Goal: Information Seeking & Learning: Learn about a topic

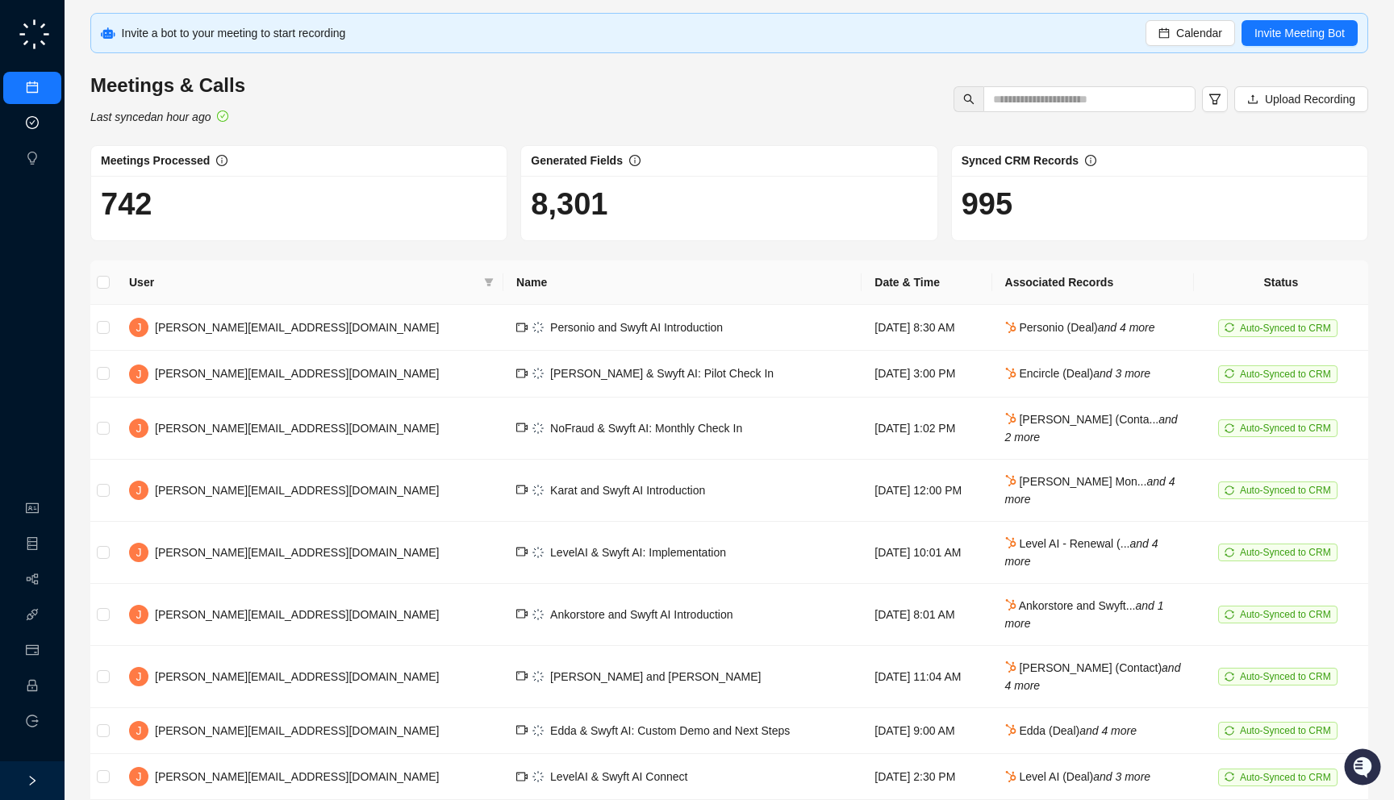
click at [47, 117] on link "Approval Tasks" at bounding box center [85, 123] width 77 height 13
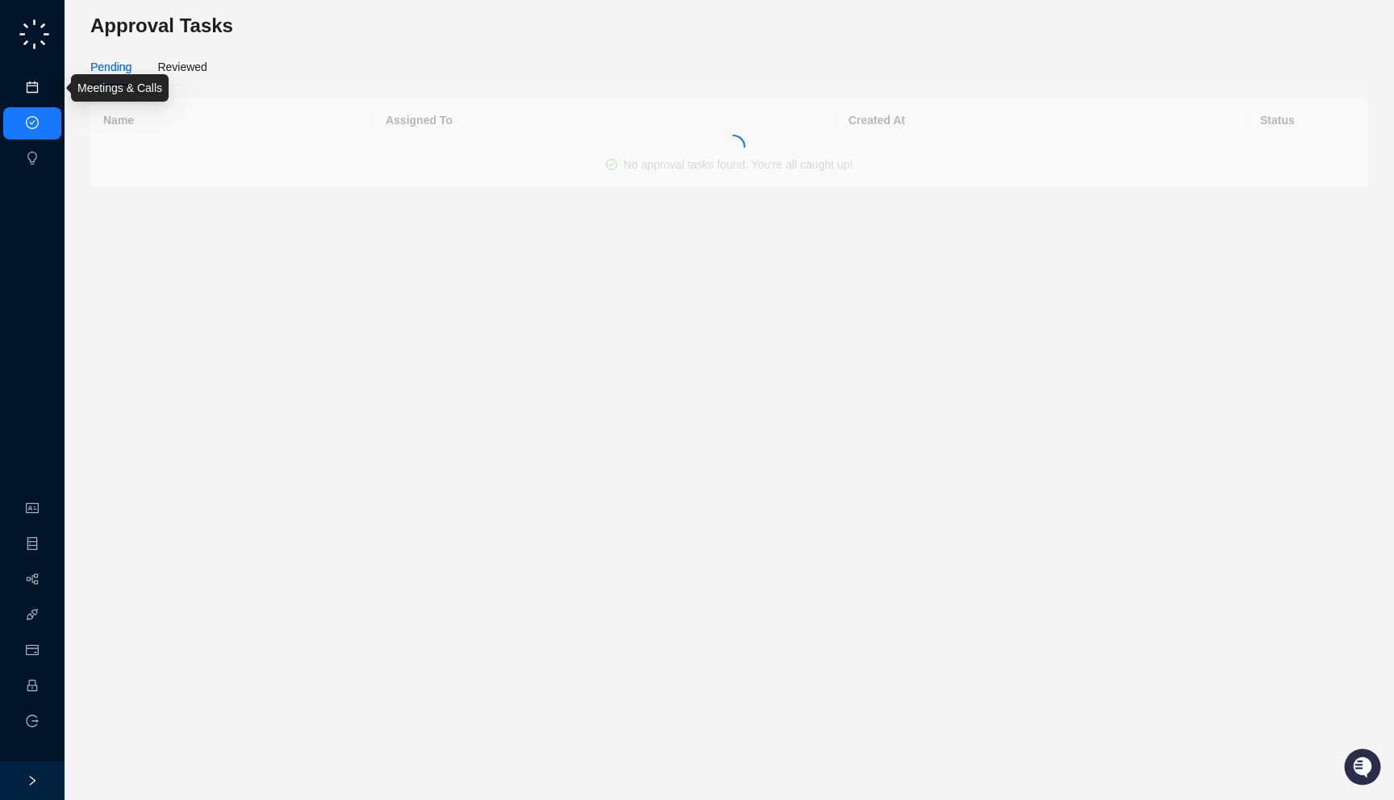
click at [47, 86] on link "Meetings & Calls" at bounding box center [89, 87] width 85 height 13
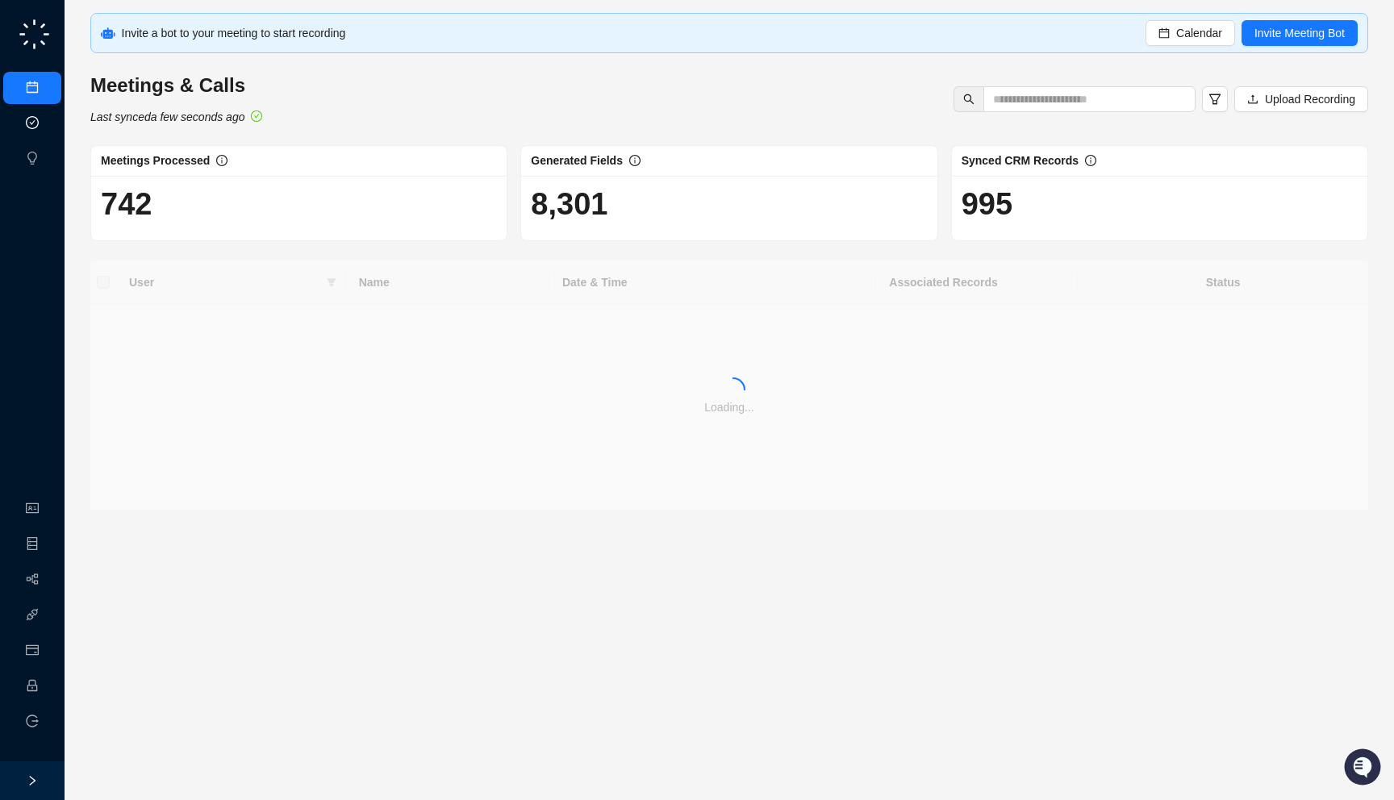
click at [47, 117] on link "Approval Tasks" at bounding box center [85, 123] width 77 height 13
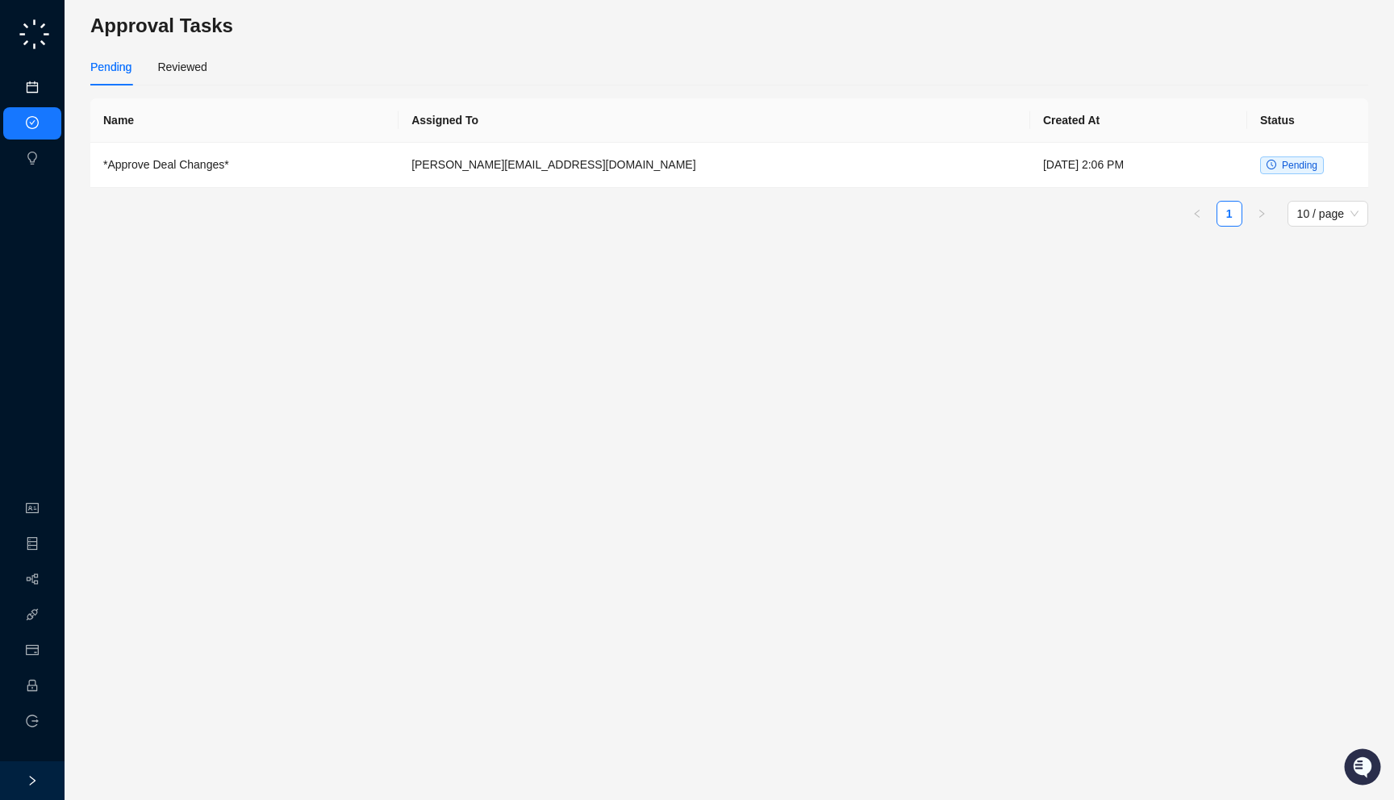
click at [47, 93] on link "Meetings & Calls" at bounding box center [89, 87] width 85 height 13
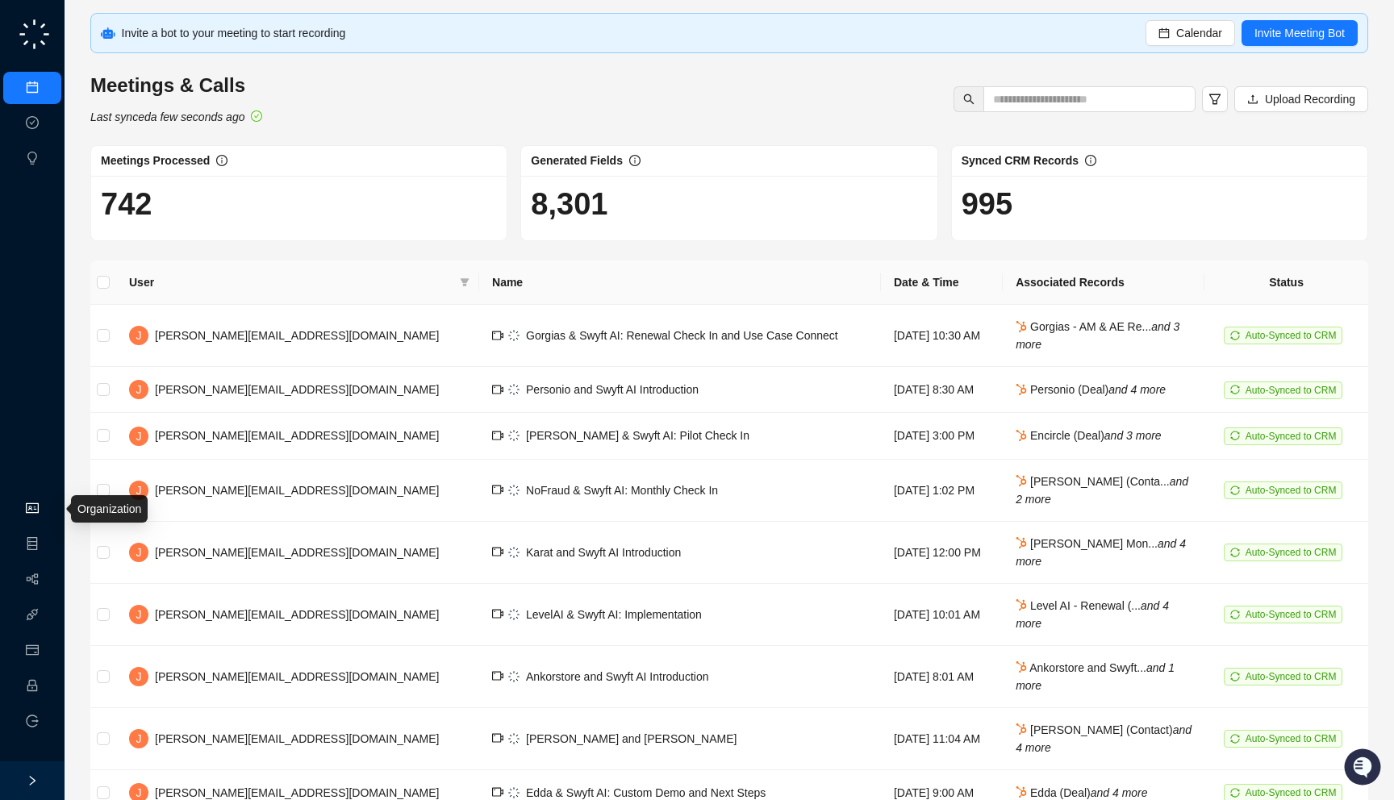
click at [47, 512] on link "Organization" at bounding box center [79, 509] width 64 height 13
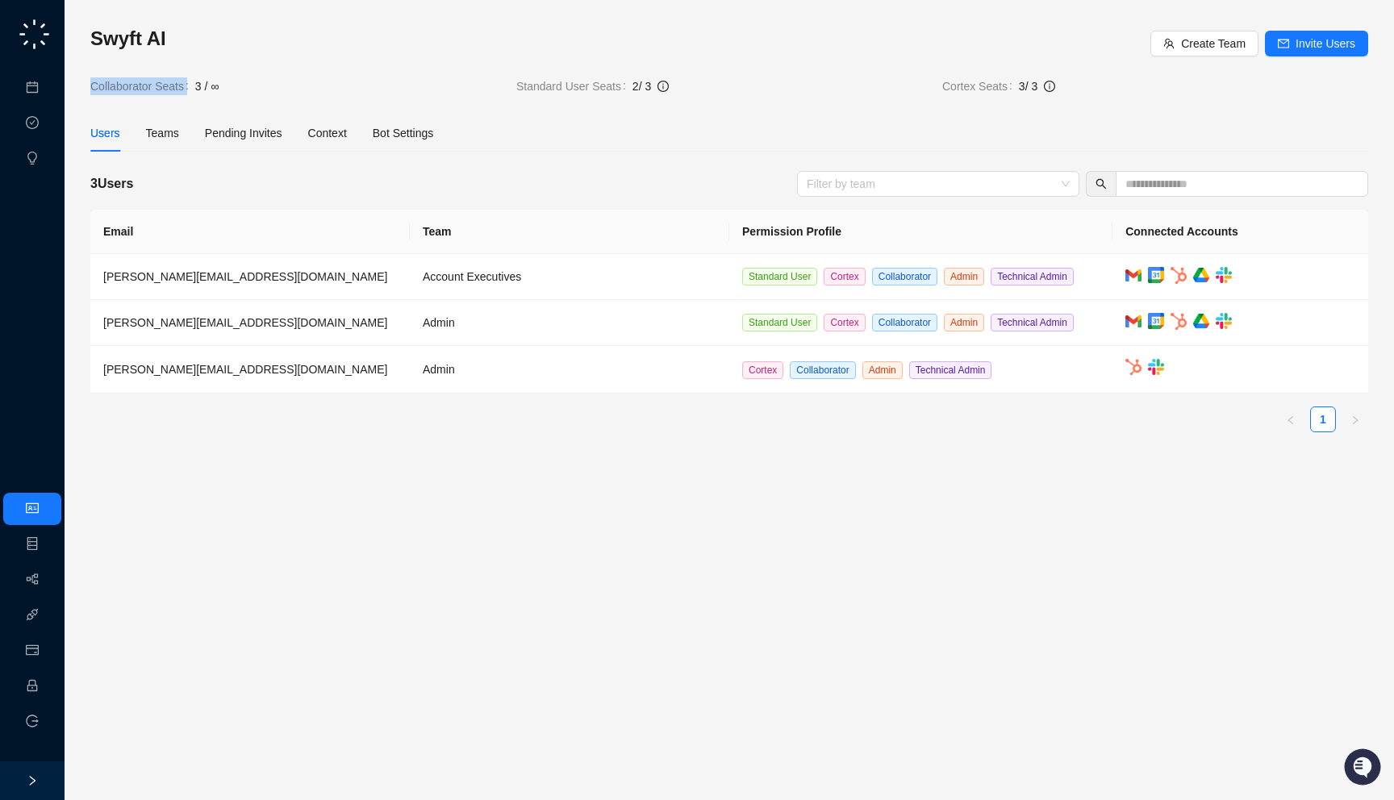
drag, startPoint x: 246, startPoint y: 98, endPoint x: 275, endPoint y: 77, distance: 35.8
click at [275, 77] on div "Swyft AI Create Team Invite Users Collaborator Seats 3 / ∞ Standard User Seats …" at bounding box center [729, 236] width 1278 height 420
click at [277, 81] on span "3 / ∞" at bounding box center [349, 86] width 308 height 18
drag, startPoint x: 262, startPoint y: 77, endPoint x: 272, endPoint y: 86, distance: 13.7
click at [272, 86] on span "3 / ∞" at bounding box center [349, 86] width 308 height 18
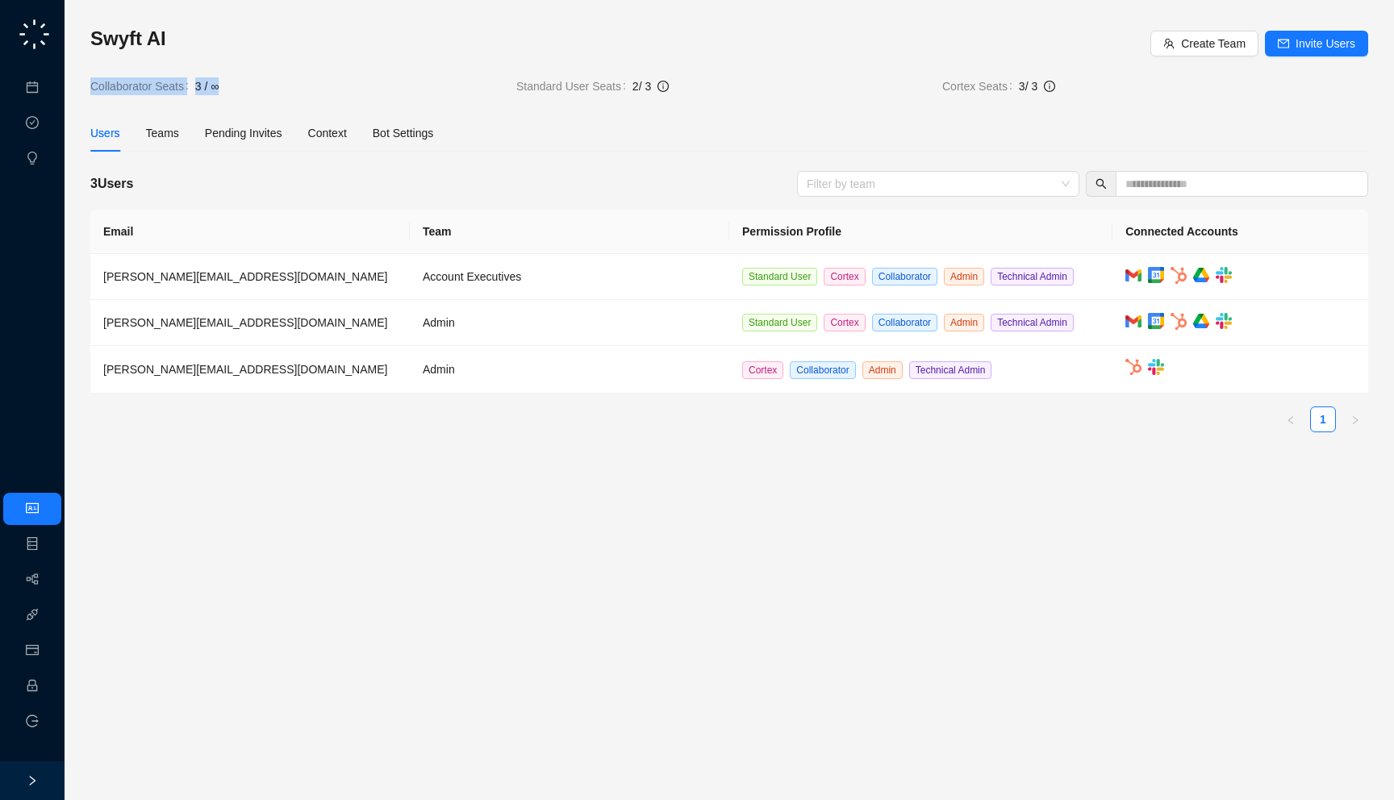
click at [345, 75] on div "Swyft AI Create Team Invite Users Collaborator Seats 3 / ∞ Standard User Seats …" at bounding box center [729, 60] width 1278 height 69
drag, startPoint x: 236, startPoint y: 69, endPoint x: 253, endPoint y: 62, distance: 18.1
click at [253, 62] on div "Swyft AI Create Team Invite Users Collaborator Seats 3 / ∞ Standard User Seats …" at bounding box center [729, 60] width 1278 height 69
drag, startPoint x: 286, startPoint y: 98, endPoint x: 280, endPoint y: 71, distance: 27.2
click at [280, 71] on div "Swyft AI Create Team Invite Users Collaborator Seats 3 / ∞ Standard User Seats …" at bounding box center [729, 236] width 1278 height 420
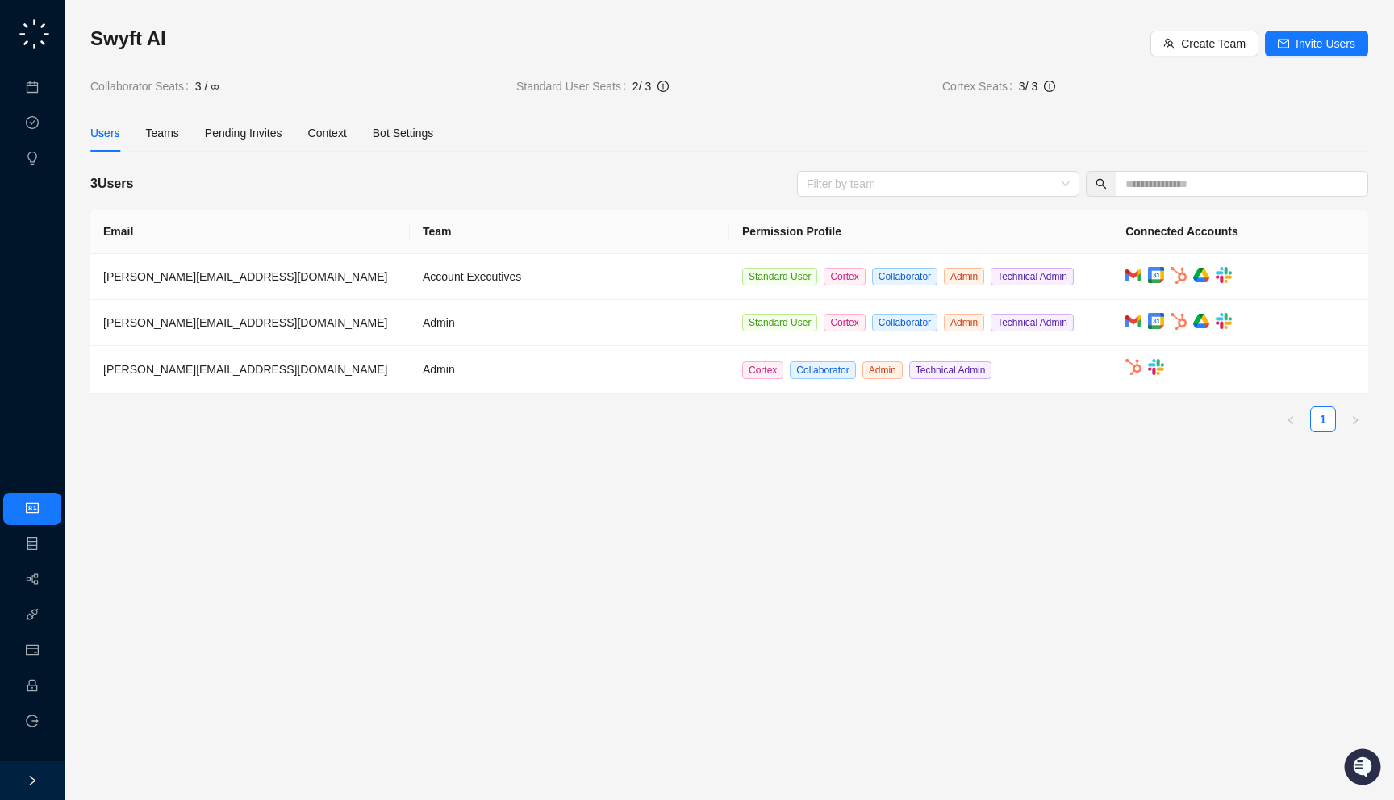
drag, startPoint x: 232, startPoint y: 80, endPoint x: 243, endPoint y: 90, distance: 14.9
click at [243, 90] on span "3 / ∞" at bounding box center [349, 86] width 308 height 18
click at [47, 691] on link "Employee" at bounding box center [72, 686] width 50 height 13
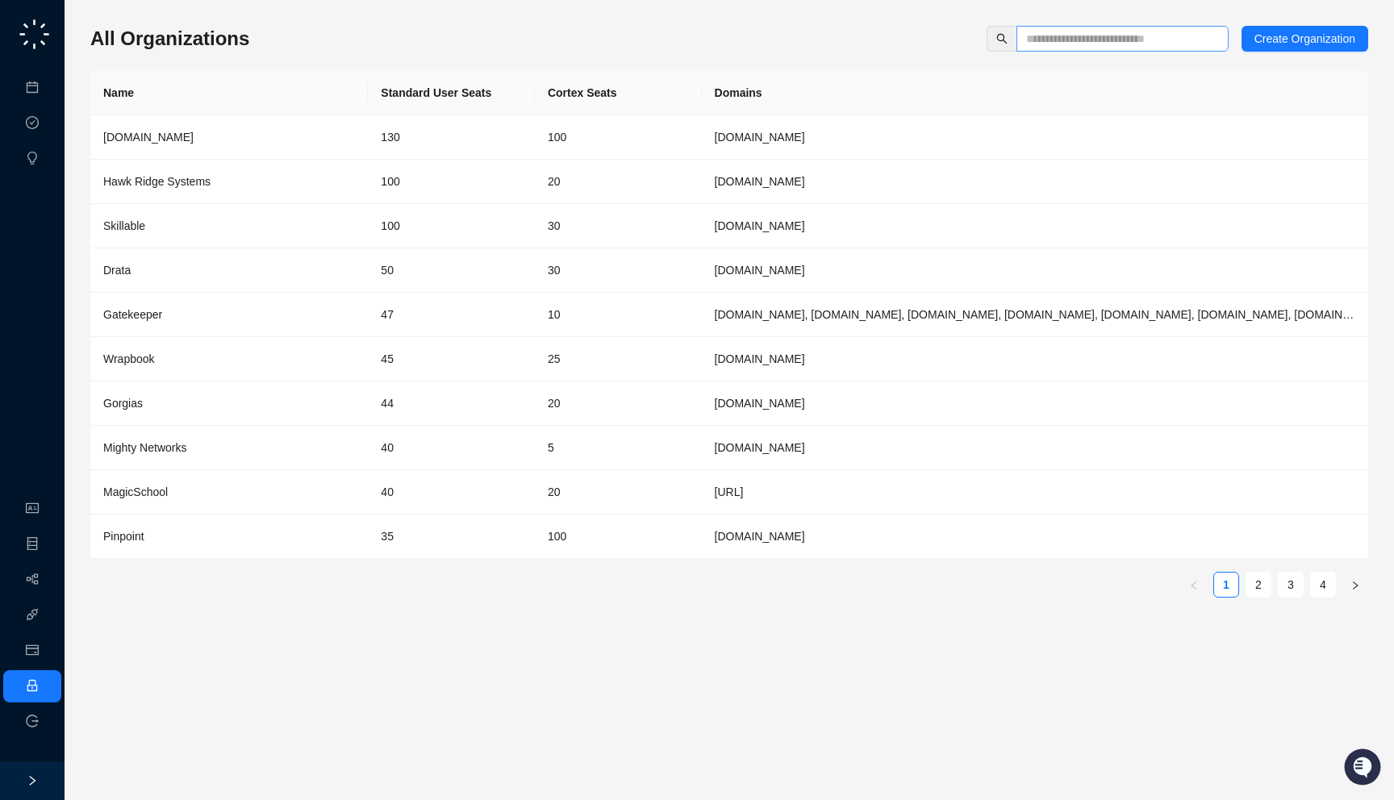
click at [1051, 48] on span at bounding box center [1123, 39] width 212 height 26
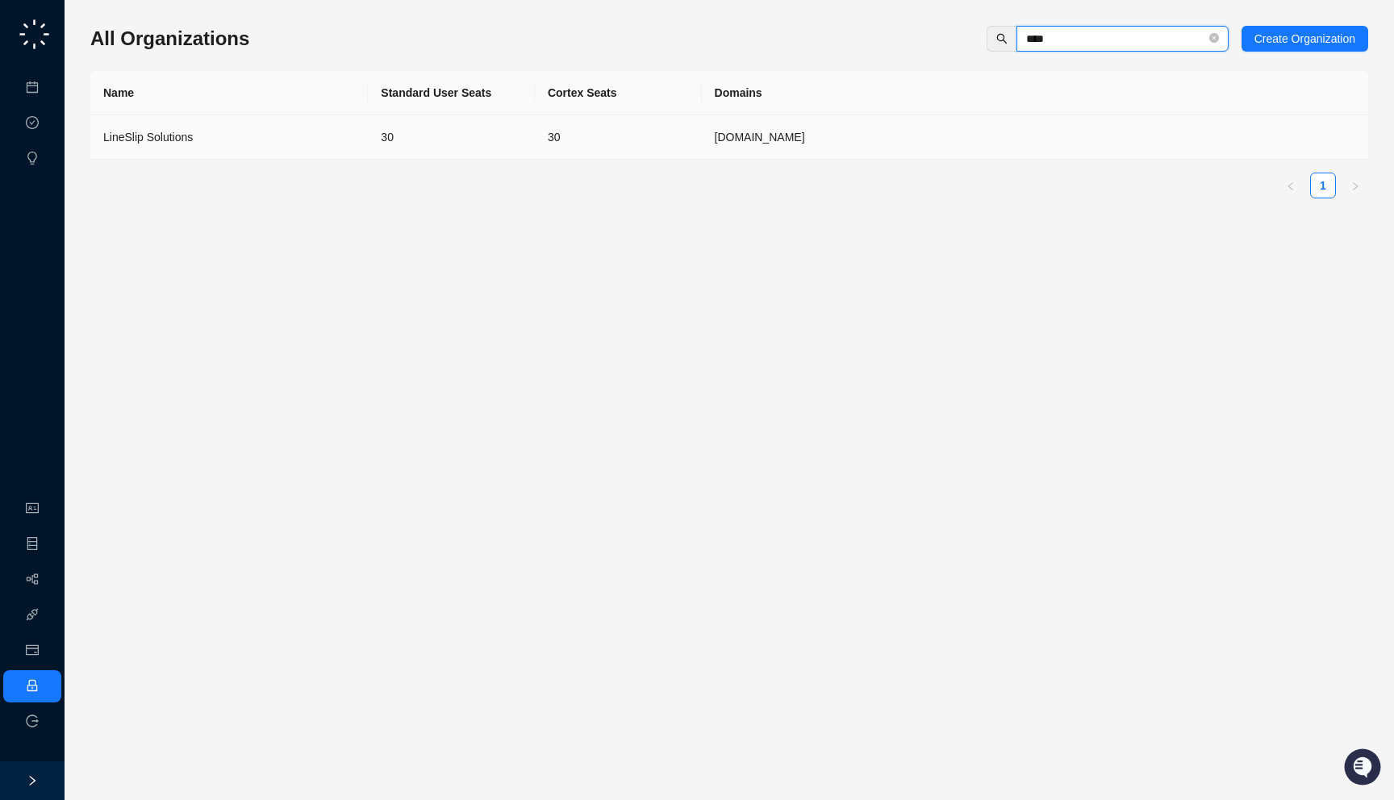
type input "****"
click at [869, 135] on td "lineslipsolutions.com" at bounding box center [1035, 137] width 666 height 44
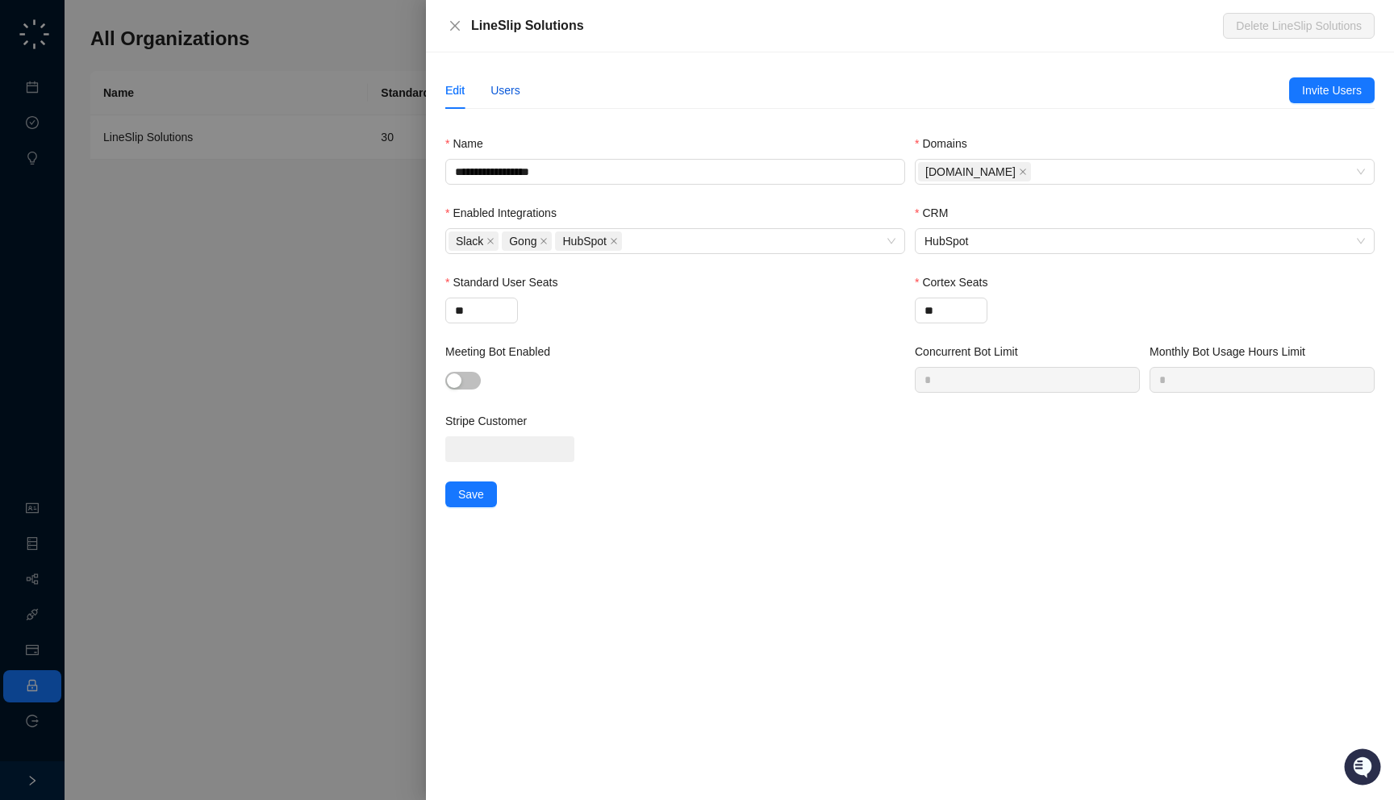
click at [508, 92] on div "Users" at bounding box center [506, 90] width 30 height 18
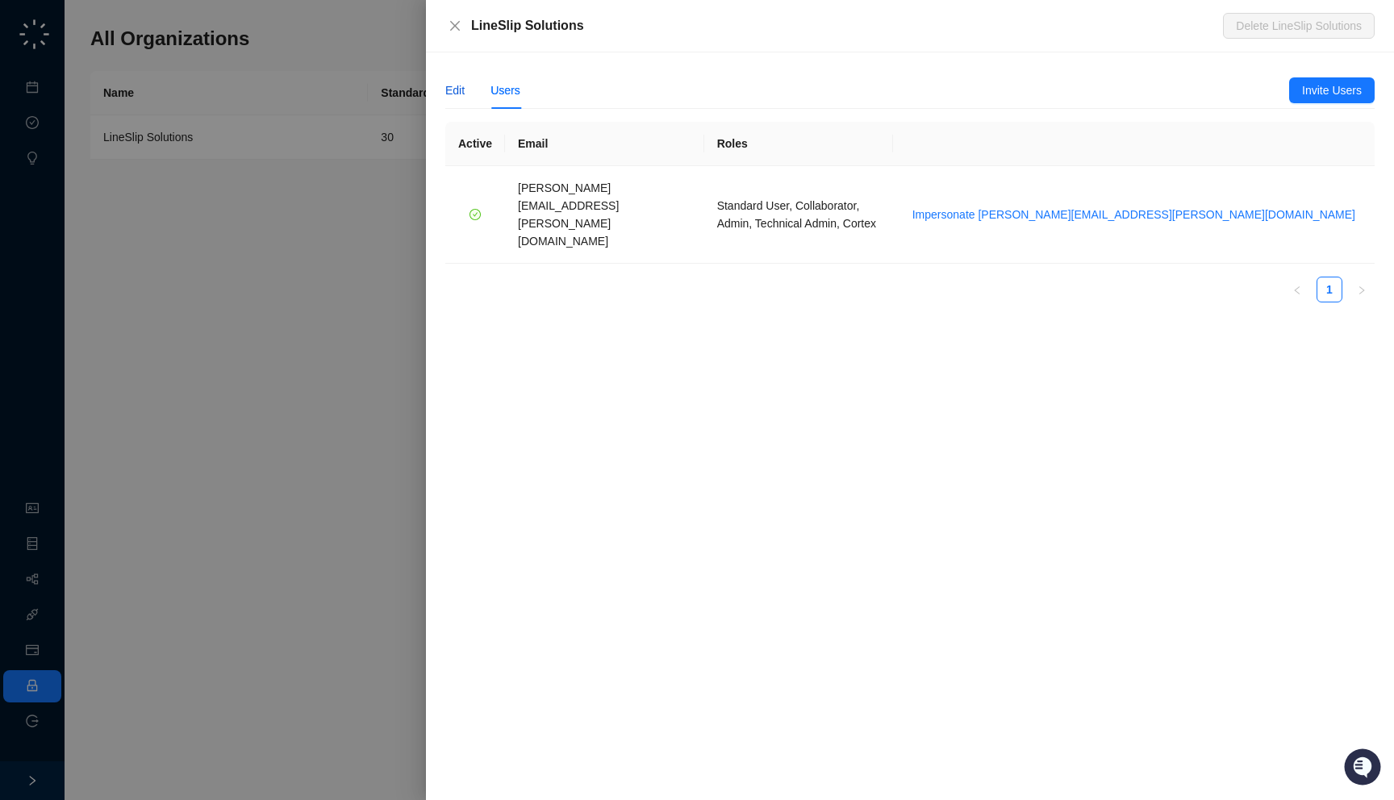
click at [459, 94] on div "Edit" at bounding box center [454, 90] width 19 height 18
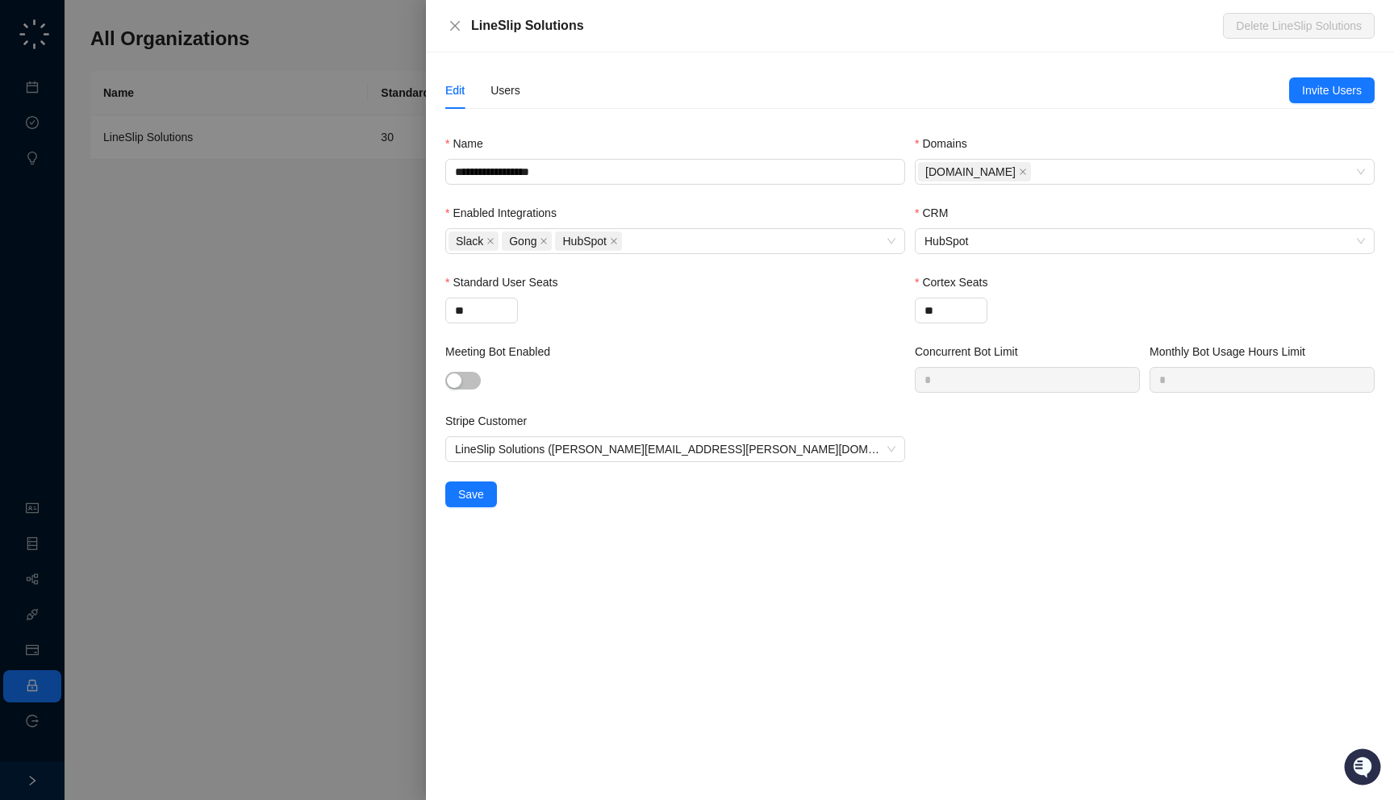
click at [489, 92] on div "Edit Users" at bounding box center [482, 90] width 75 height 37
click at [457, 92] on div "Edit" at bounding box center [454, 90] width 19 height 18
click at [499, 92] on div "Users" at bounding box center [506, 90] width 30 height 18
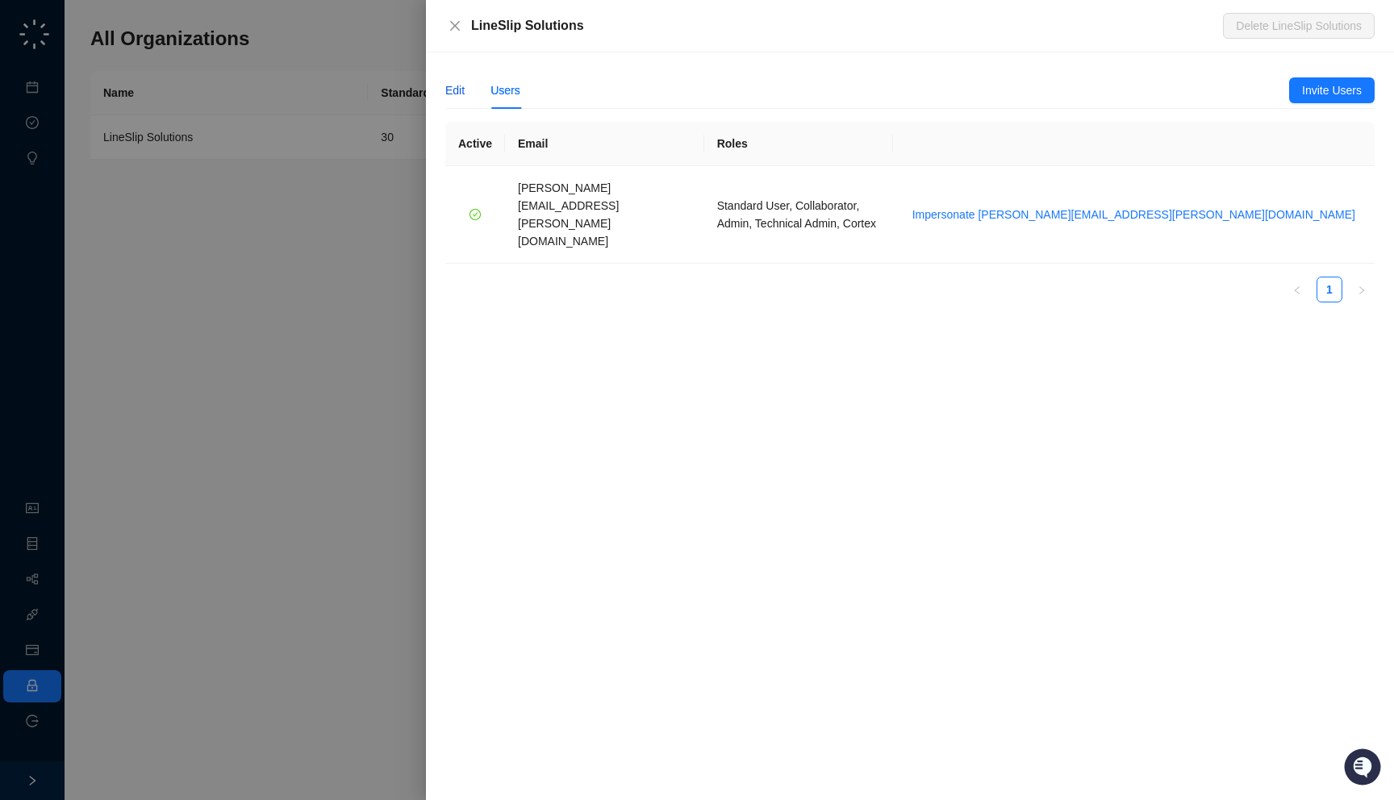
click at [463, 91] on div "Edit" at bounding box center [454, 90] width 19 height 18
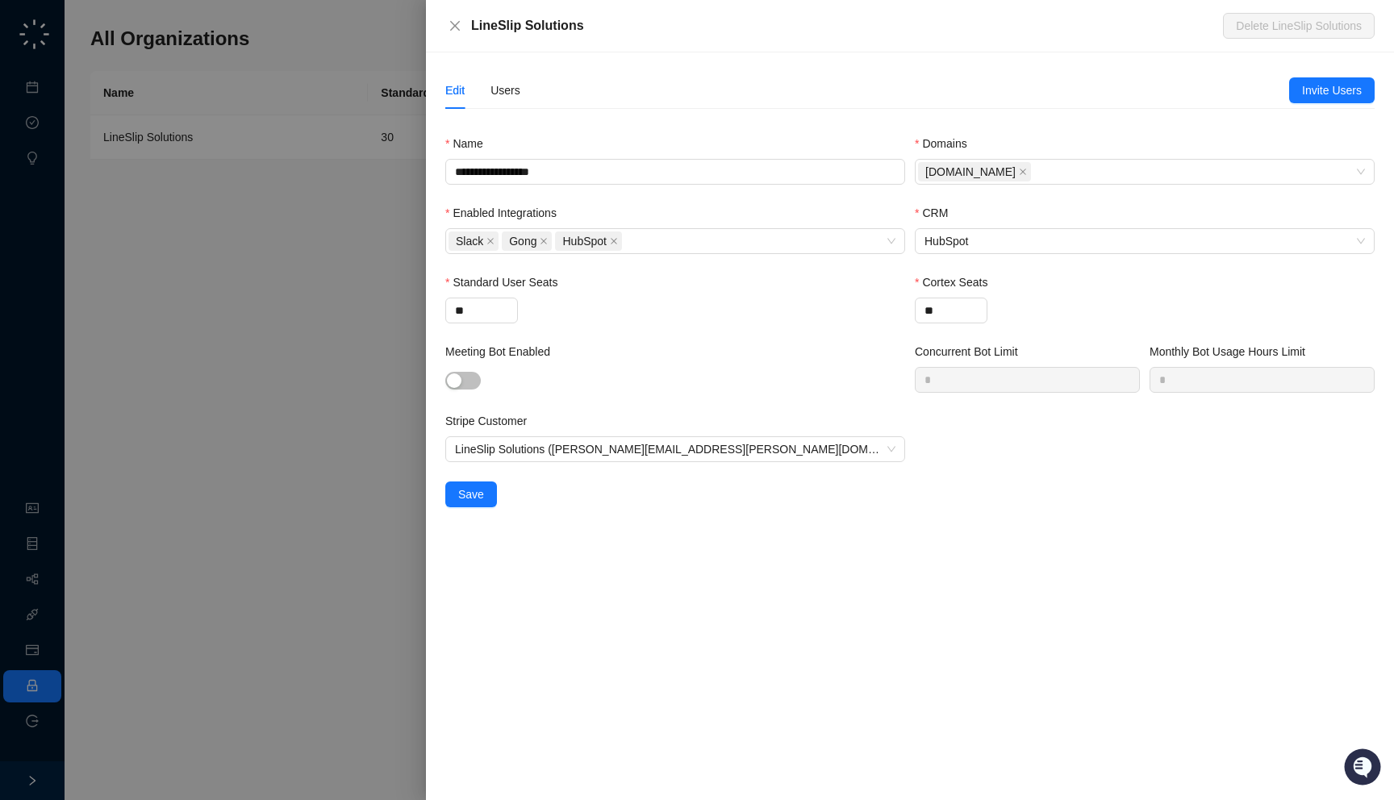
click at [243, 246] on div at bounding box center [697, 400] width 1394 height 800
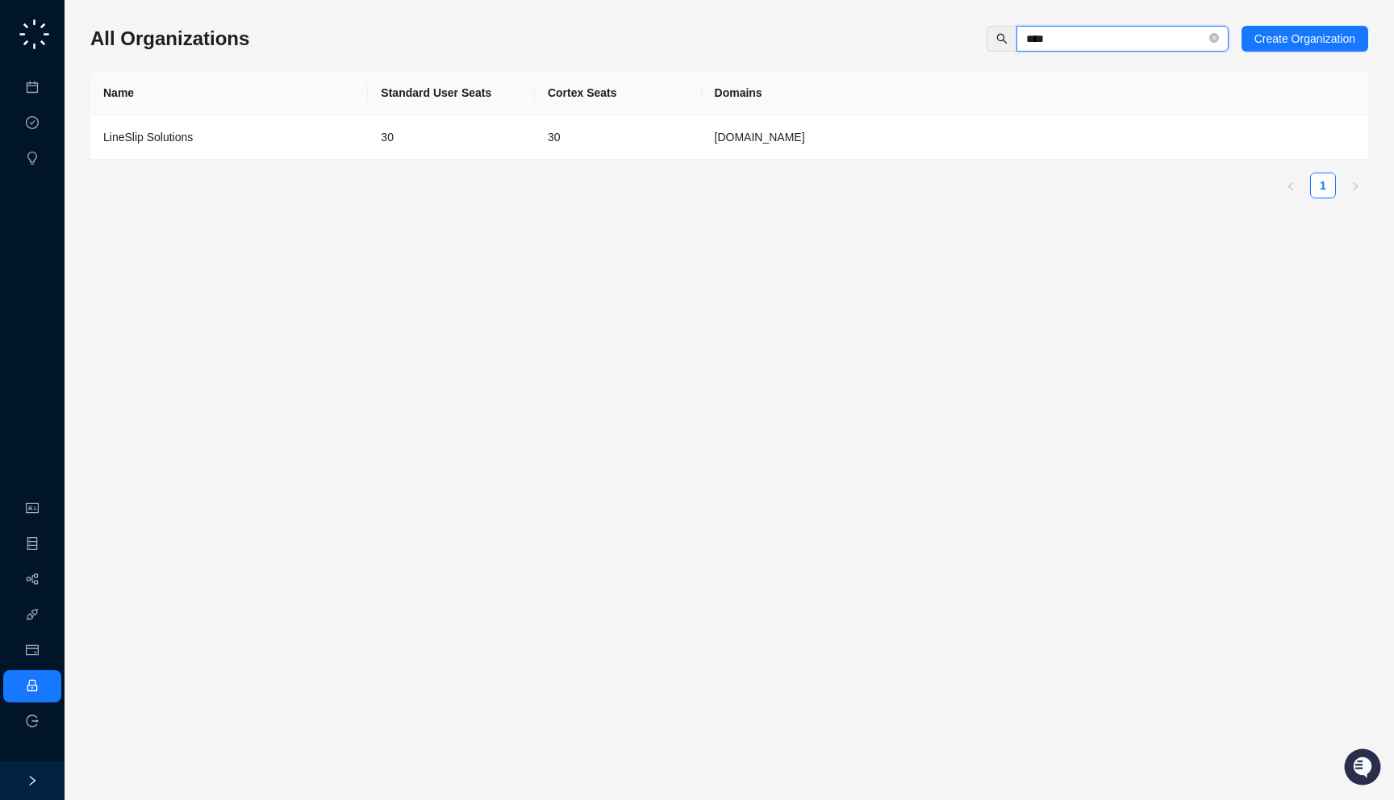
click at [1113, 40] on input "****" at bounding box center [1116, 39] width 180 height 18
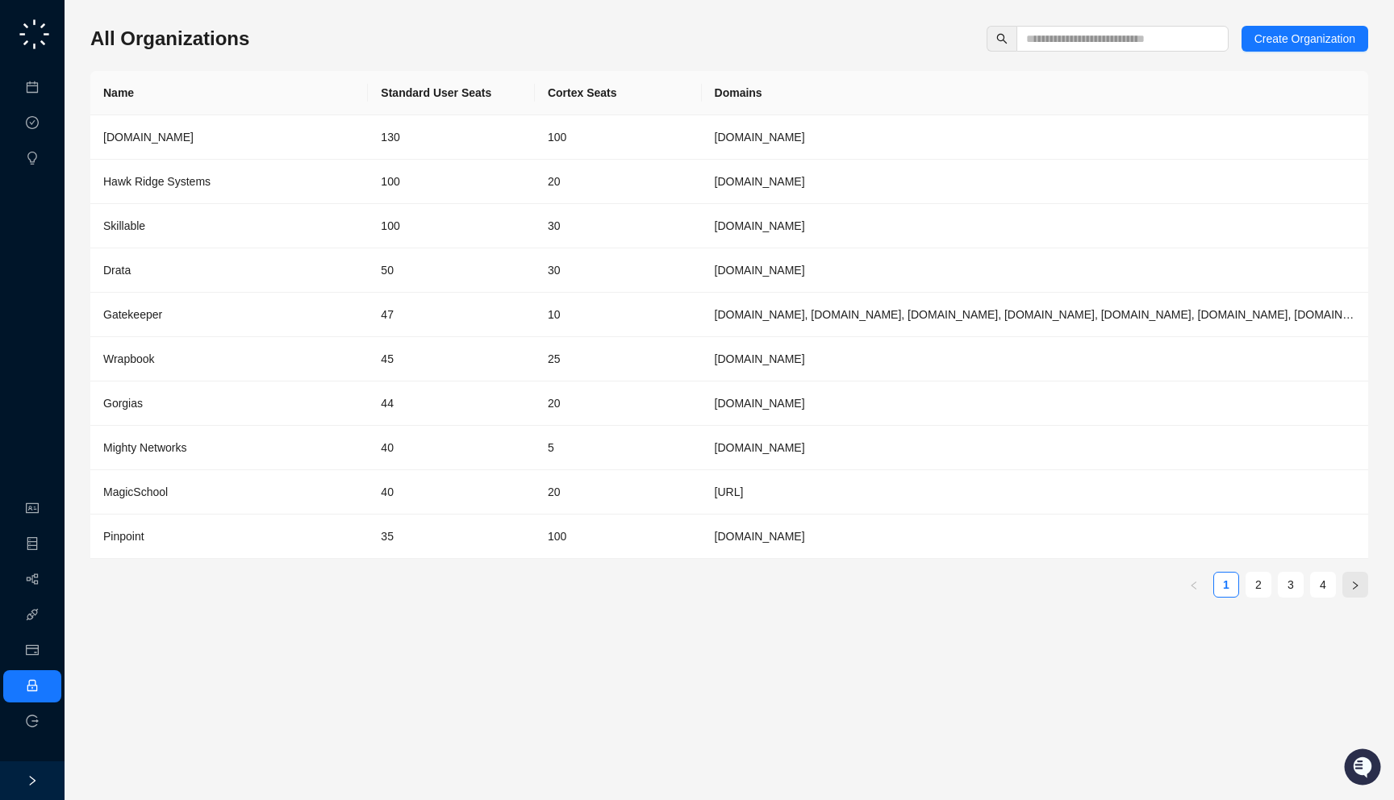
click at [1362, 583] on button "button" at bounding box center [1356, 585] width 26 height 26
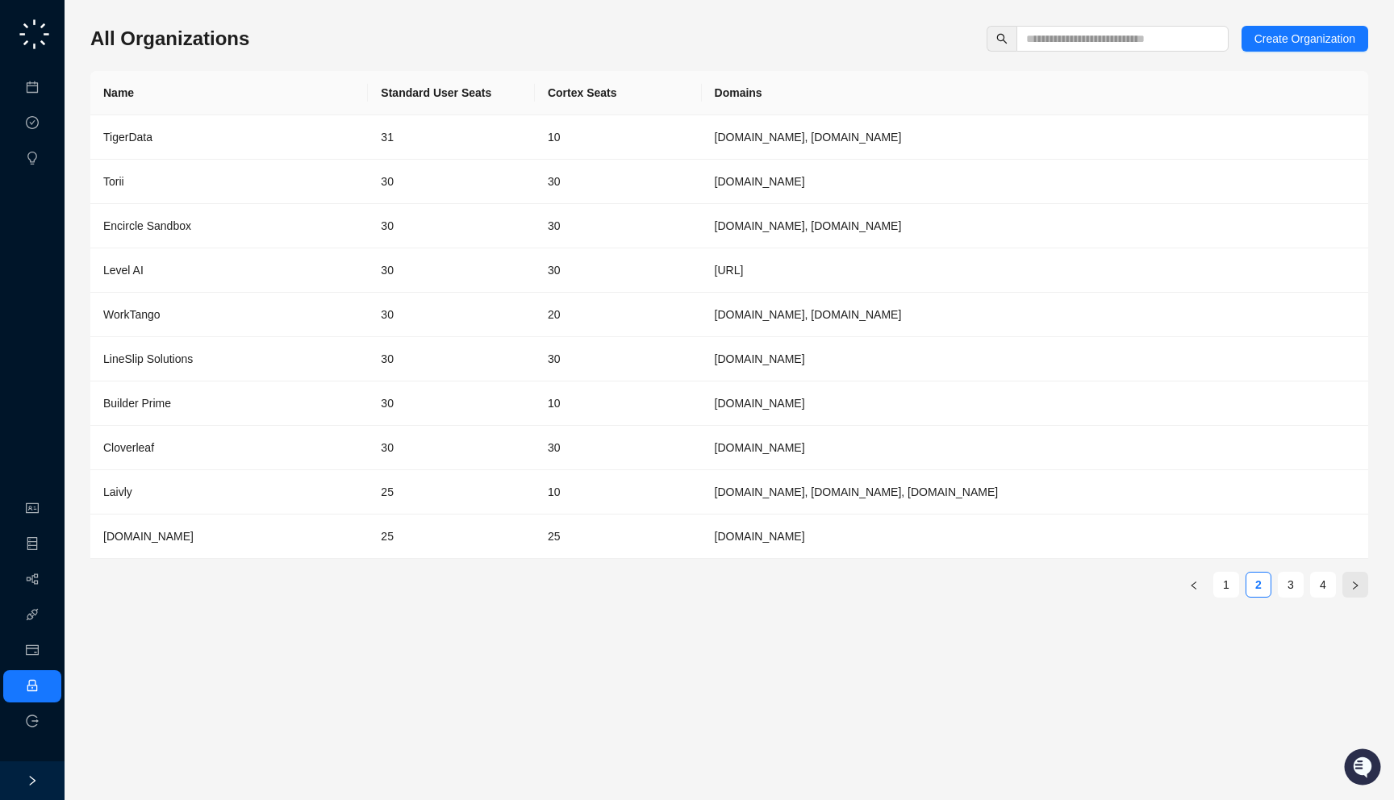
click at [1362, 583] on button "button" at bounding box center [1356, 585] width 26 height 26
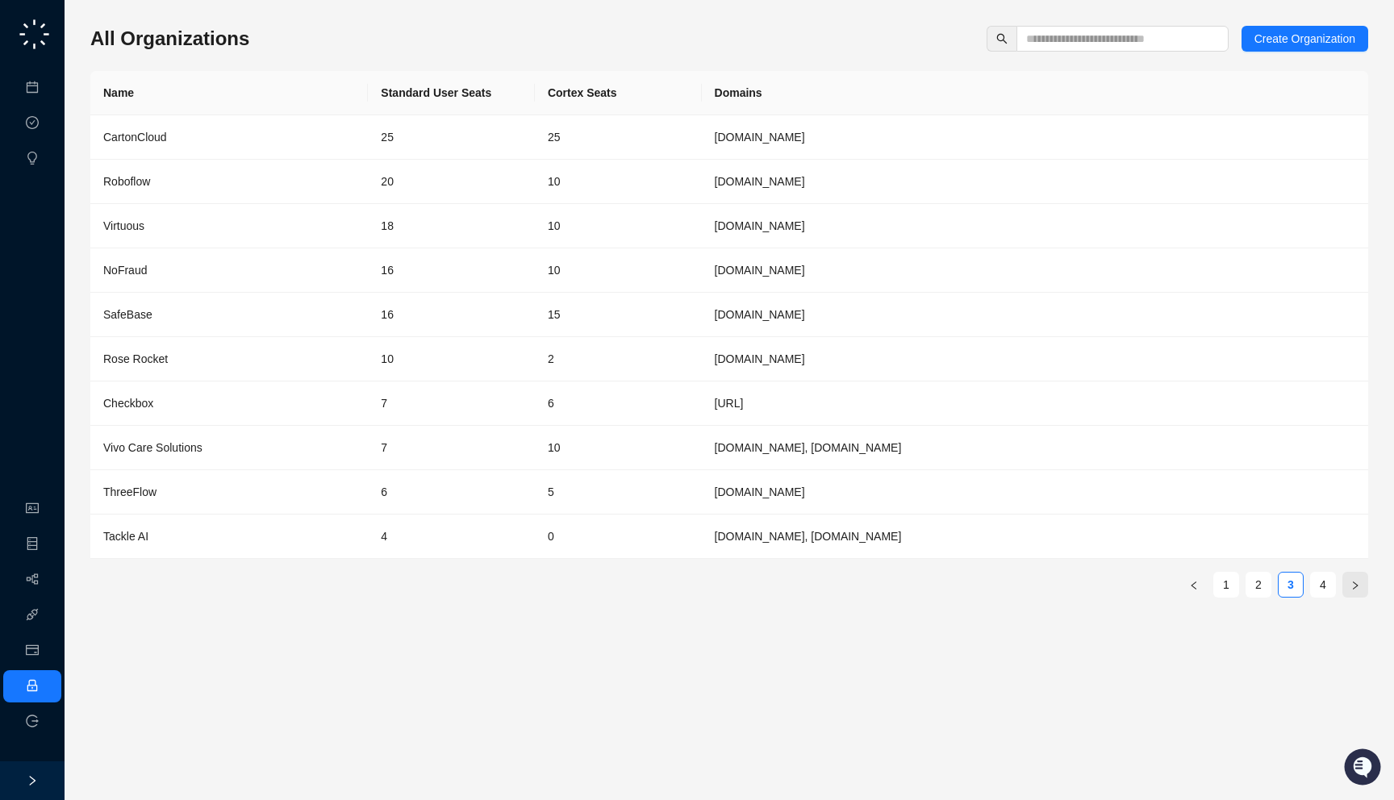
click at [1362, 583] on button "button" at bounding box center [1356, 585] width 26 height 26
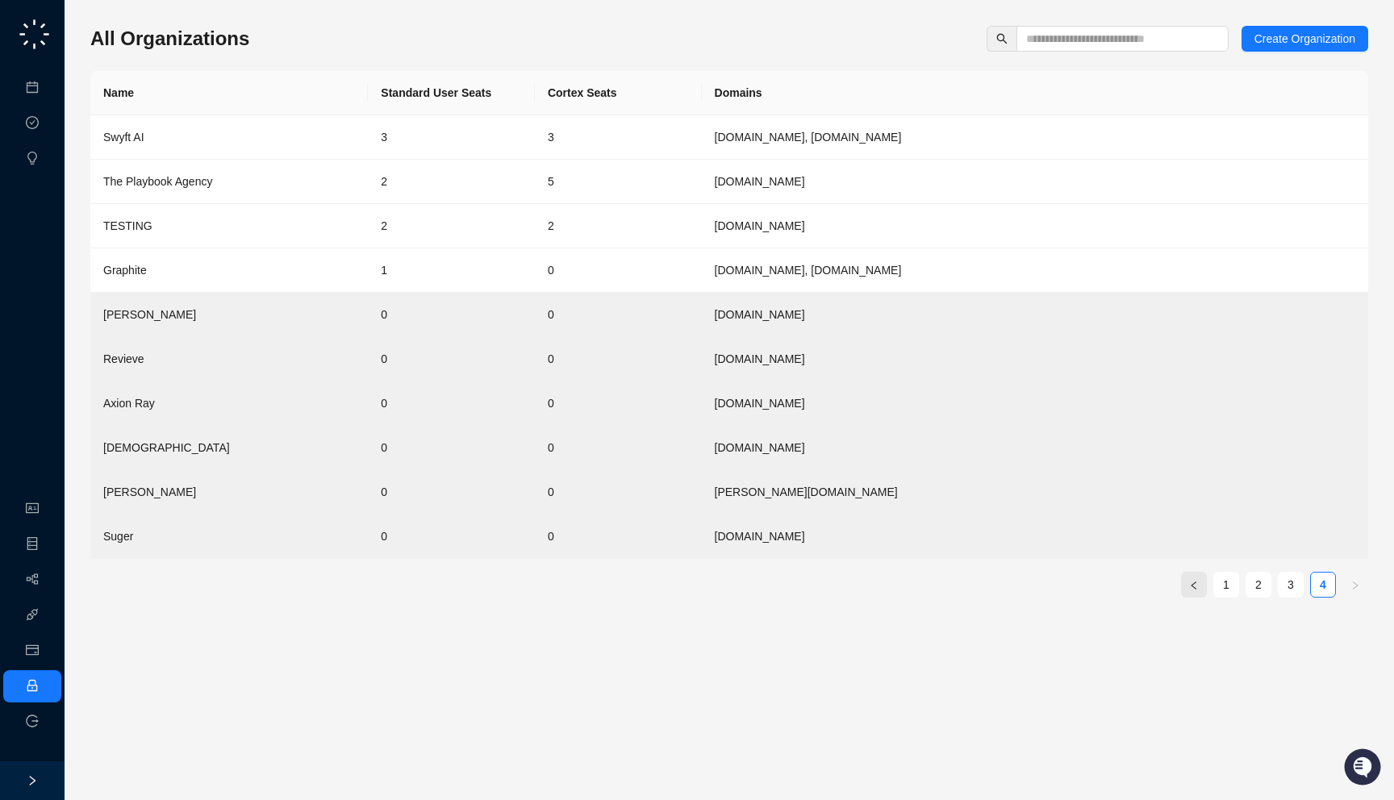
click at [1185, 588] on button "button" at bounding box center [1194, 585] width 26 height 26
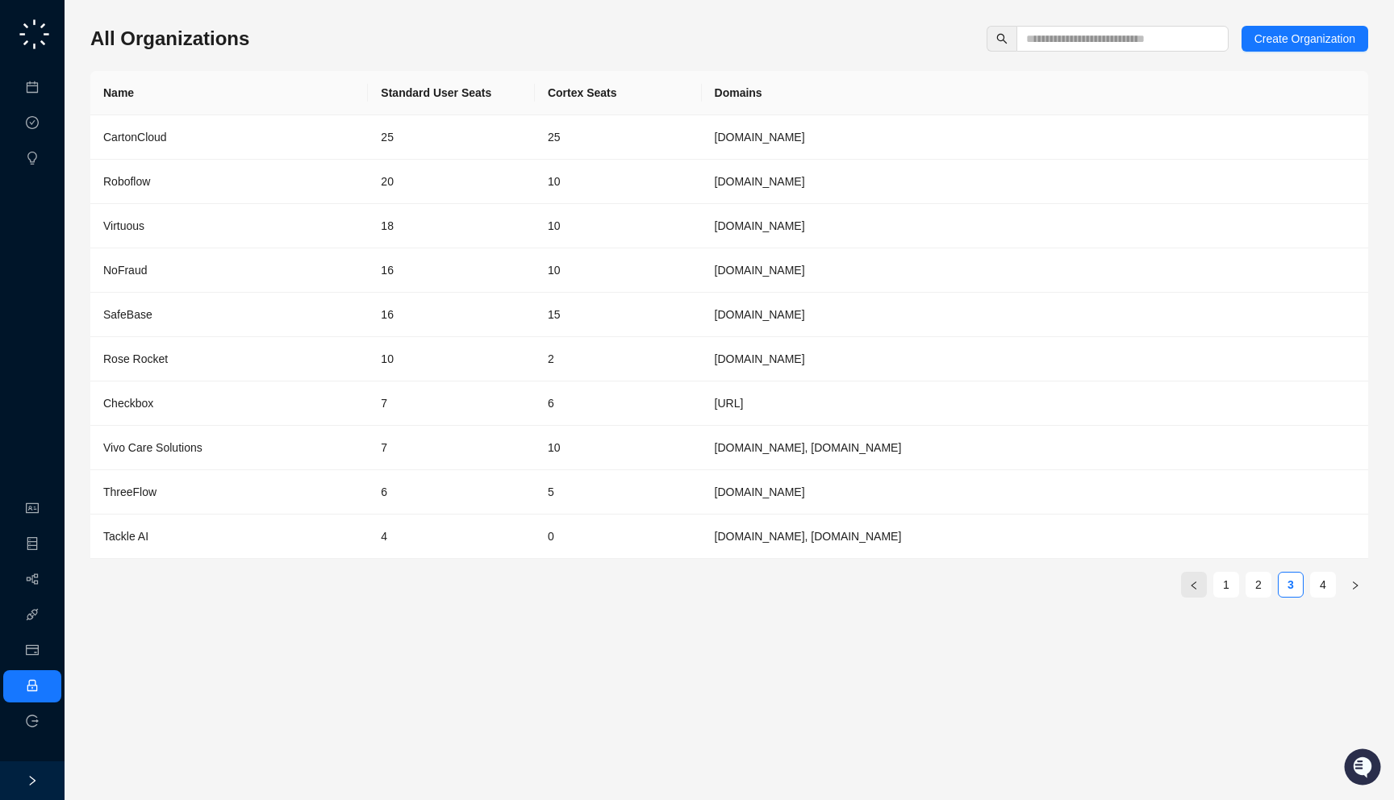
click at [1196, 588] on icon "left" at bounding box center [1193, 585] width 5 height 8
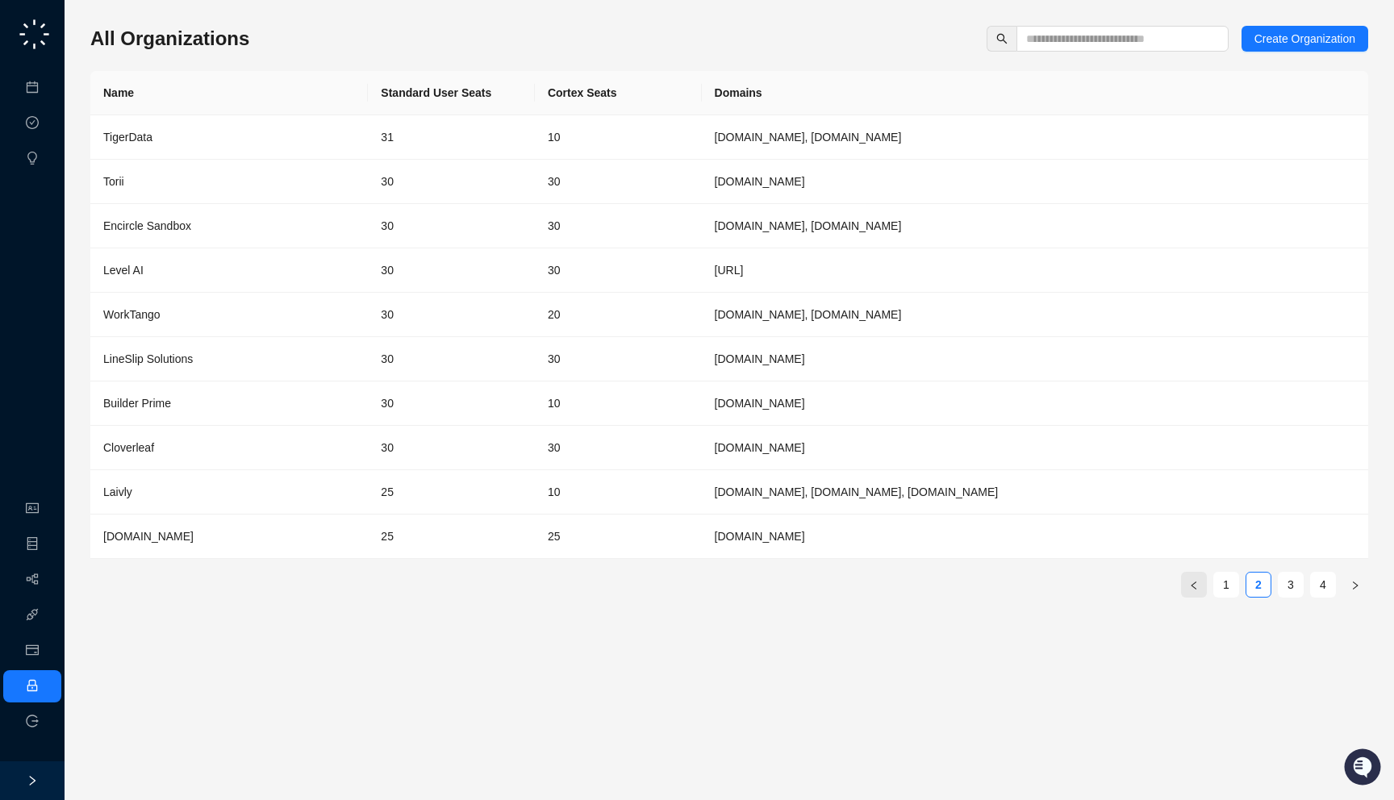
click at [1196, 588] on icon "left" at bounding box center [1193, 585] width 5 height 8
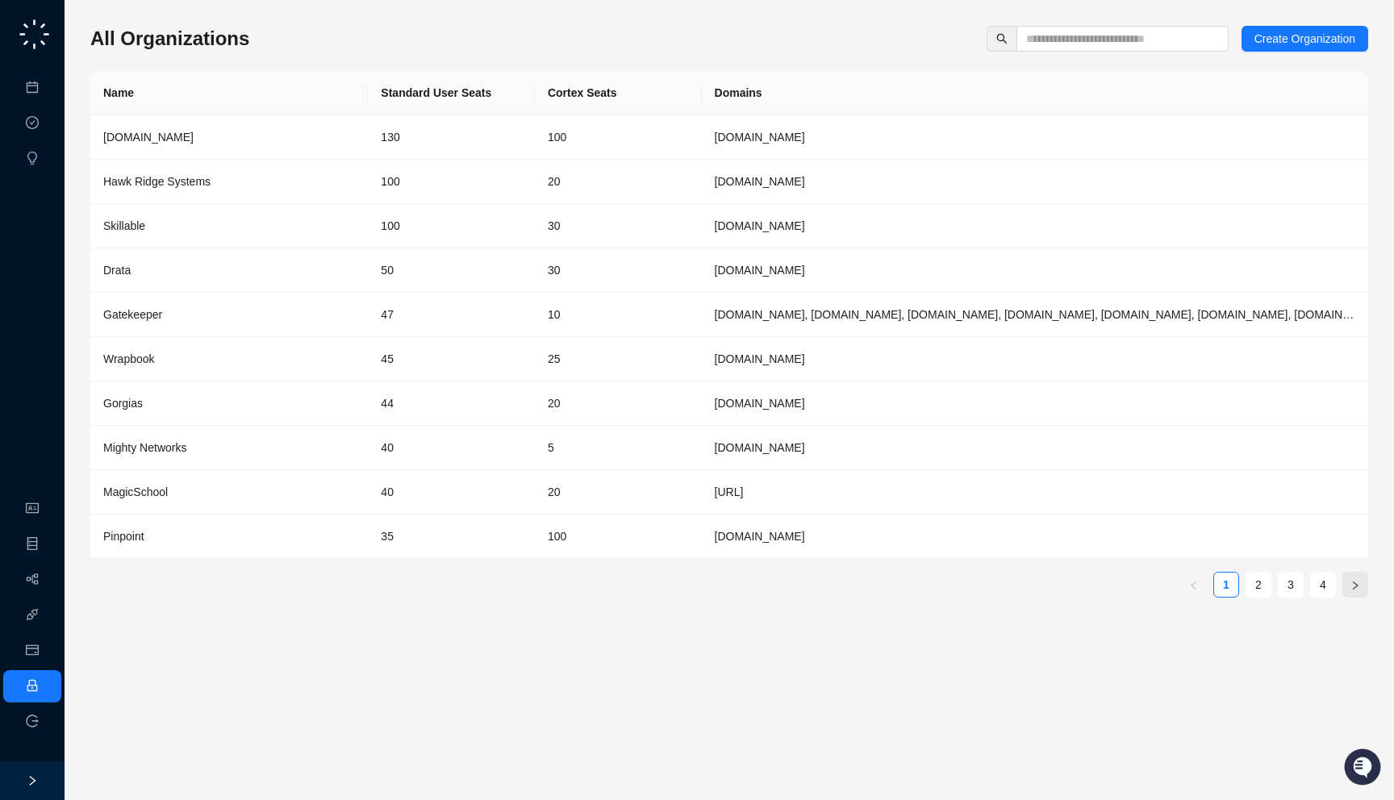
click at [1351, 591] on button "button" at bounding box center [1356, 585] width 26 height 26
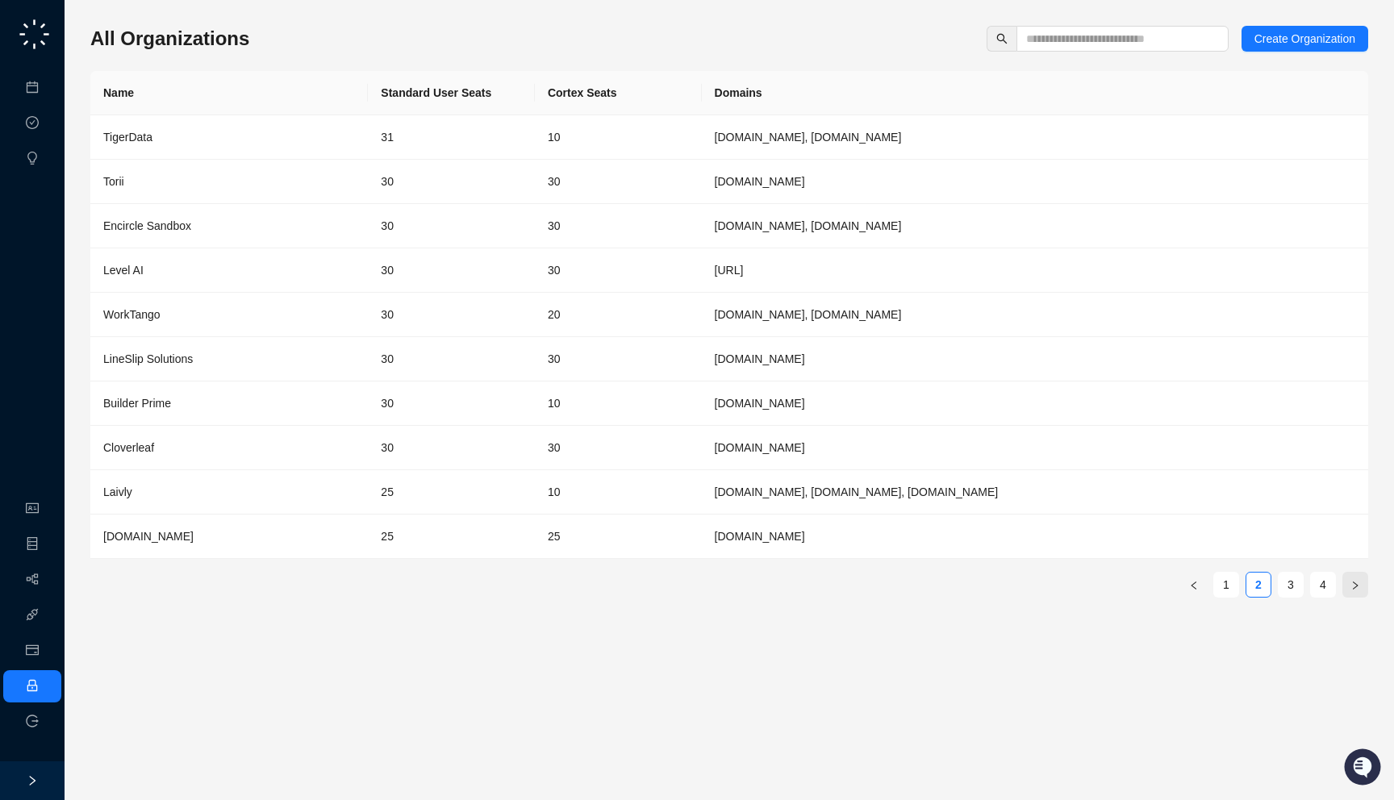
click at [1351, 591] on button "button" at bounding box center [1356, 585] width 26 height 26
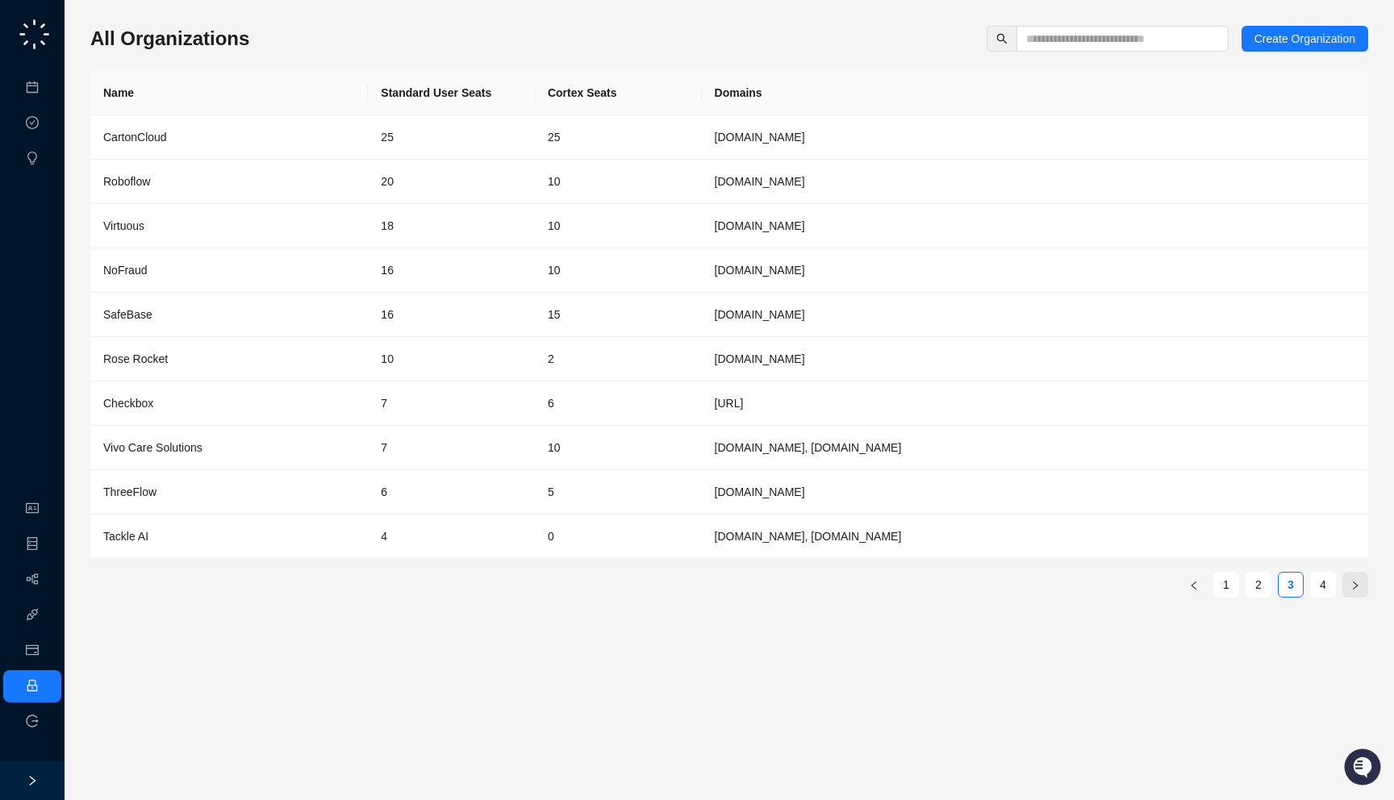
click at [1351, 591] on button "button" at bounding box center [1356, 585] width 26 height 26
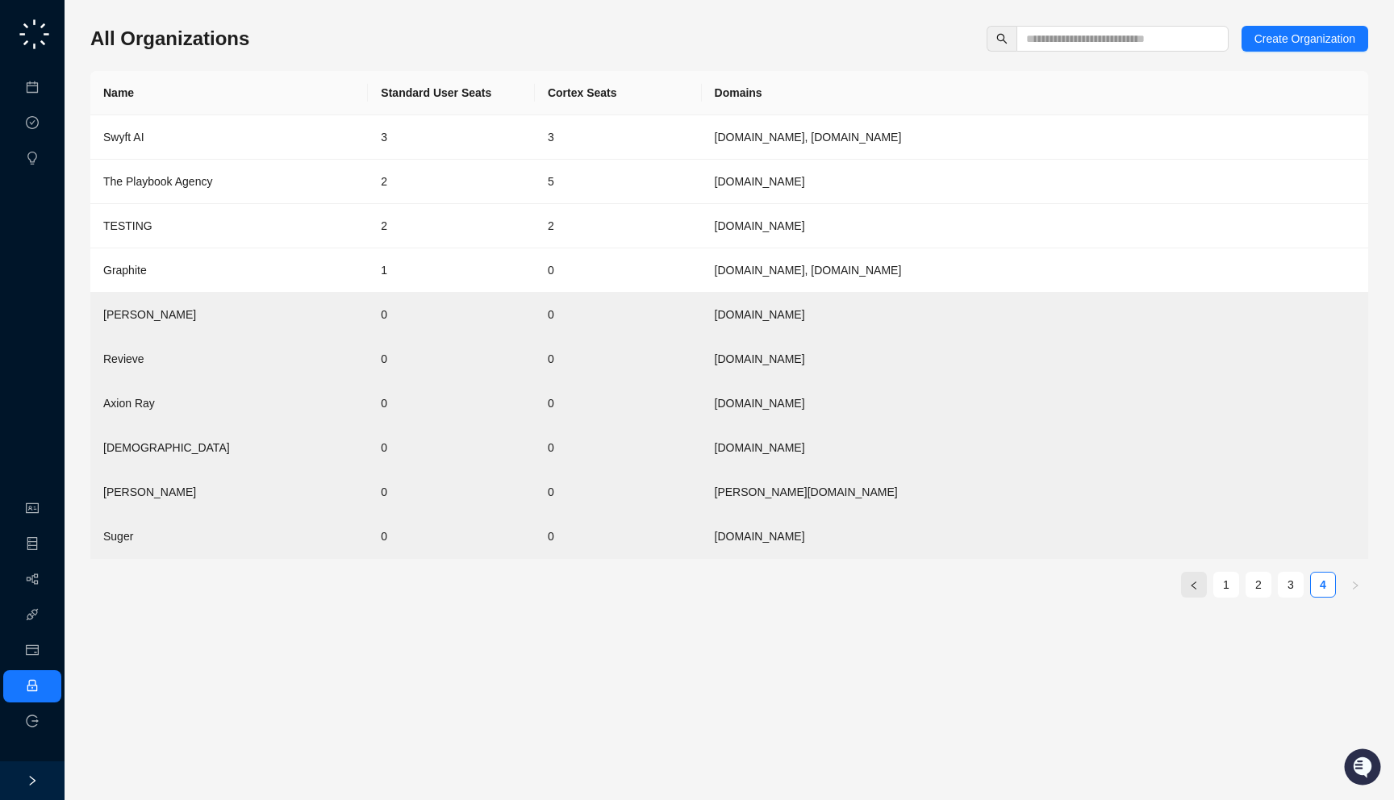
click at [1198, 591] on button "button" at bounding box center [1194, 585] width 26 height 26
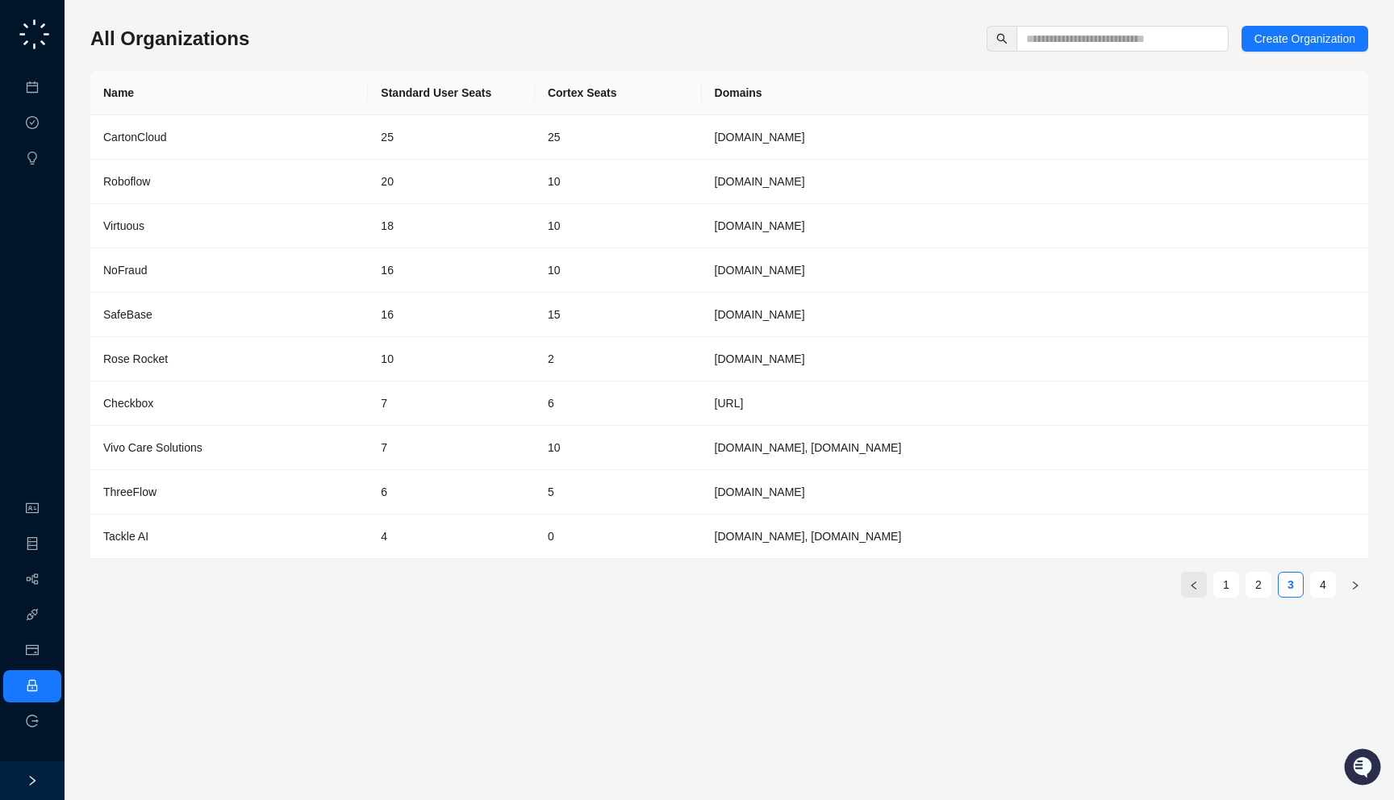
click at [1198, 590] on icon "left" at bounding box center [1194, 586] width 10 height 10
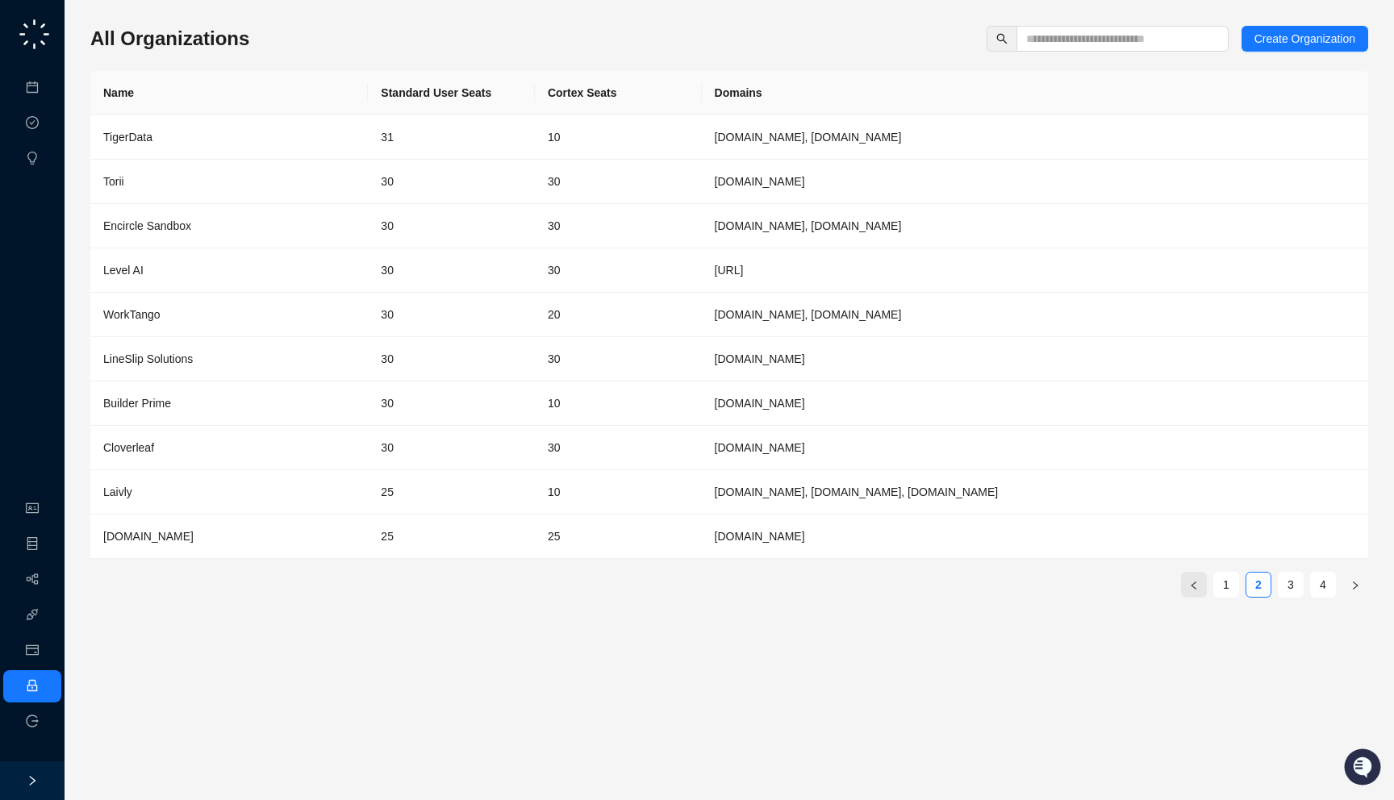
click at [1198, 590] on icon "left" at bounding box center [1194, 586] width 10 height 10
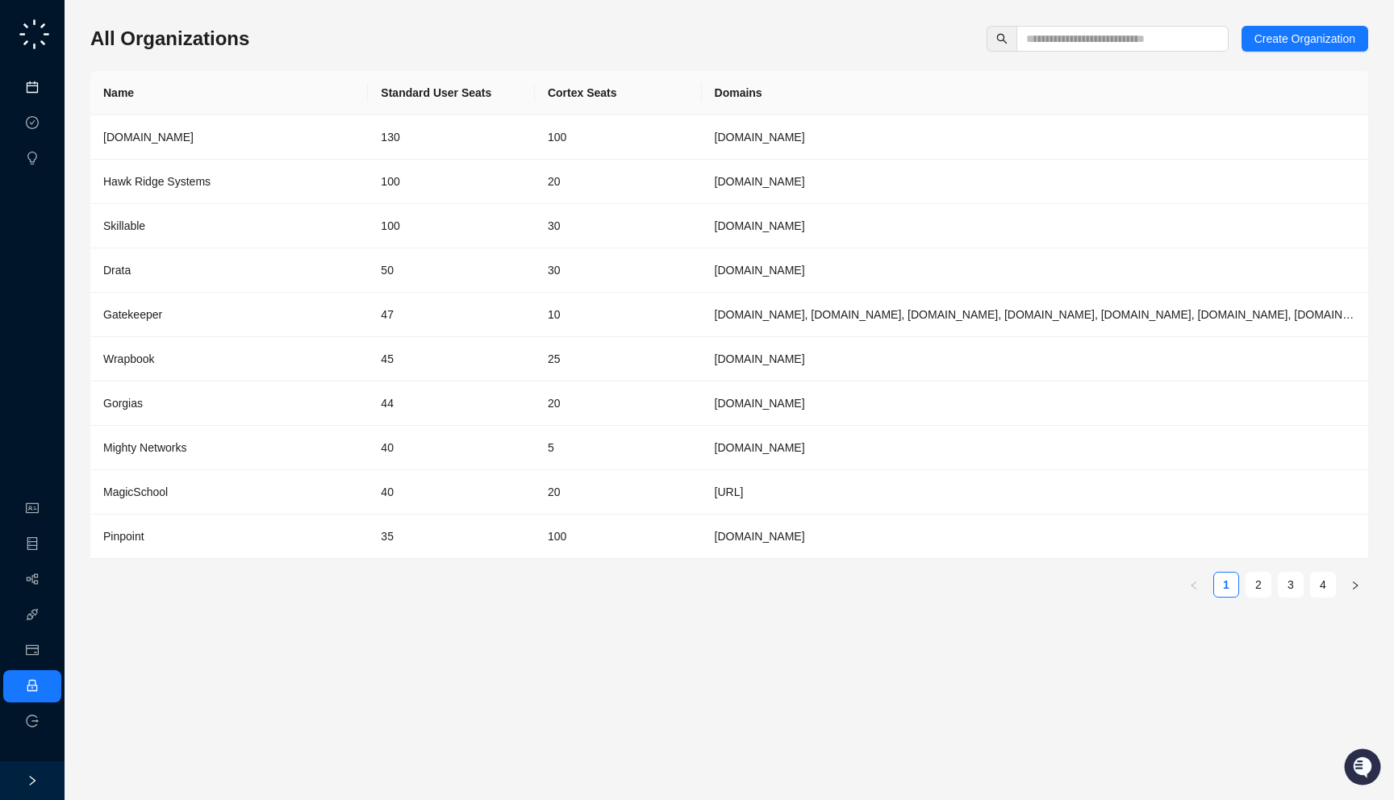
click at [47, 87] on link "Meetings & Calls" at bounding box center [89, 87] width 85 height 13
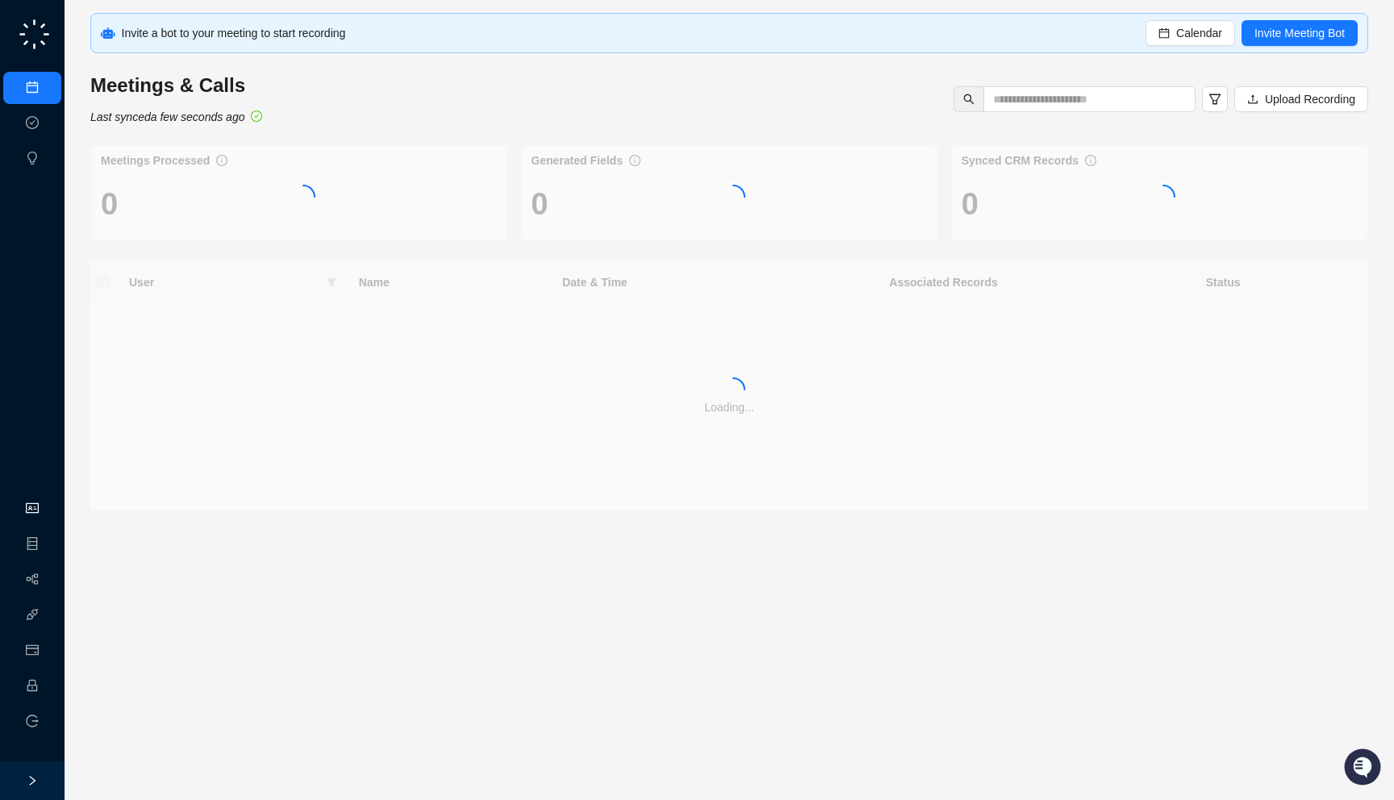
click at [47, 503] on link "Organization" at bounding box center [79, 509] width 64 height 13
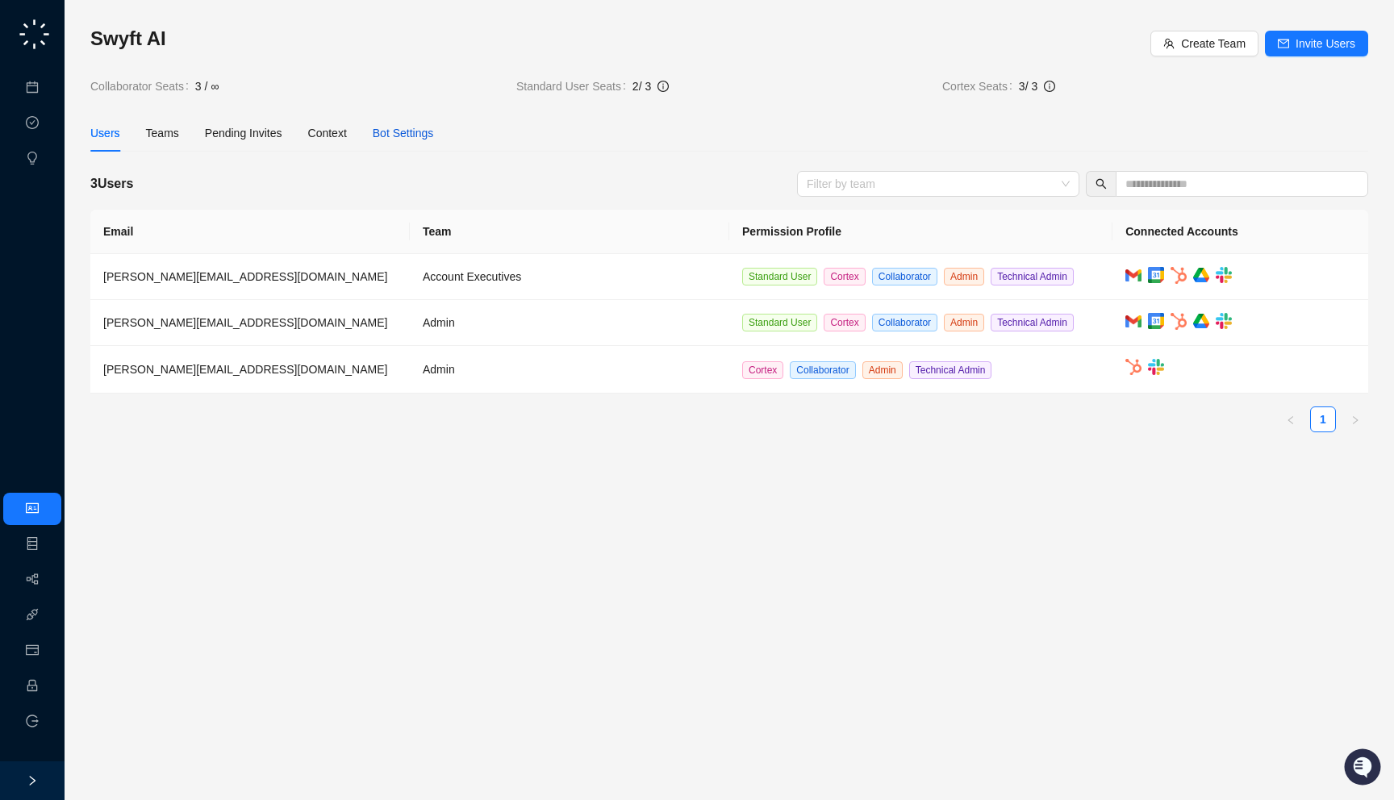
click at [407, 127] on div "Bot Settings" at bounding box center [403, 133] width 61 height 18
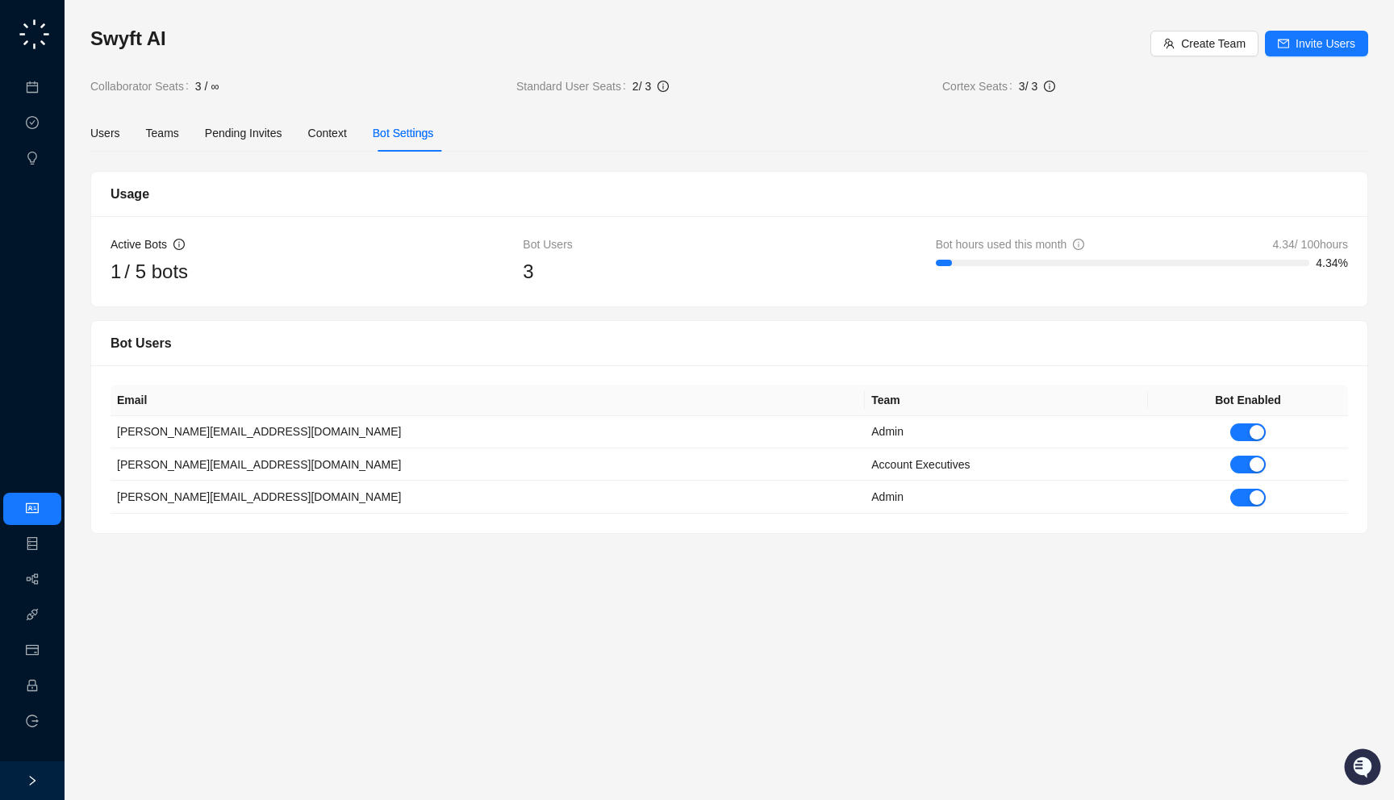
drag, startPoint x: 217, startPoint y: 294, endPoint x: 234, endPoint y: 306, distance: 20.8
click at [234, 306] on div "Active Bots 1 / 5 bots Bot Users 3 Bot hours used this month 4.34 / 100 hours 4…" at bounding box center [729, 261] width 1276 height 90
click at [626, 289] on div "Active Bots 1 / 5 bots Bot Users 3 Bot hours used this month 4.34 / 100 hours 4…" at bounding box center [729, 261] width 1276 height 90
drag, startPoint x: 221, startPoint y: 258, endPoint x: 226, endPoint y: 300, distance: 42.2
click at [226, 300] on div "Active Bots 1 / 5 bots Bot Users 3 Bot hours used this month 4.34 / 100 hours 4…" at bounding box center [729, 261] width 1276 height 90
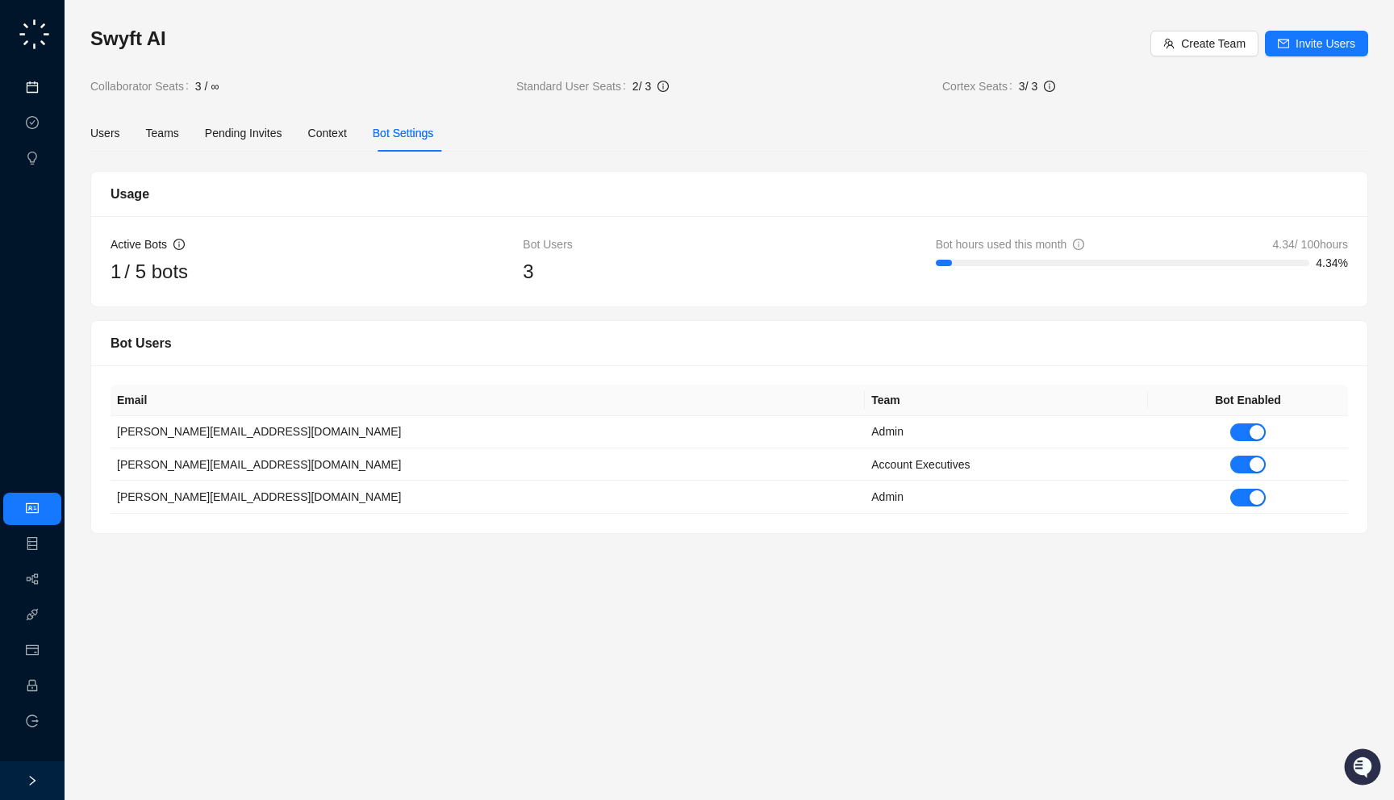
click at [48, 83] on link "Meetings & Calls" at bounding box center [89, 87] width 85 height 13
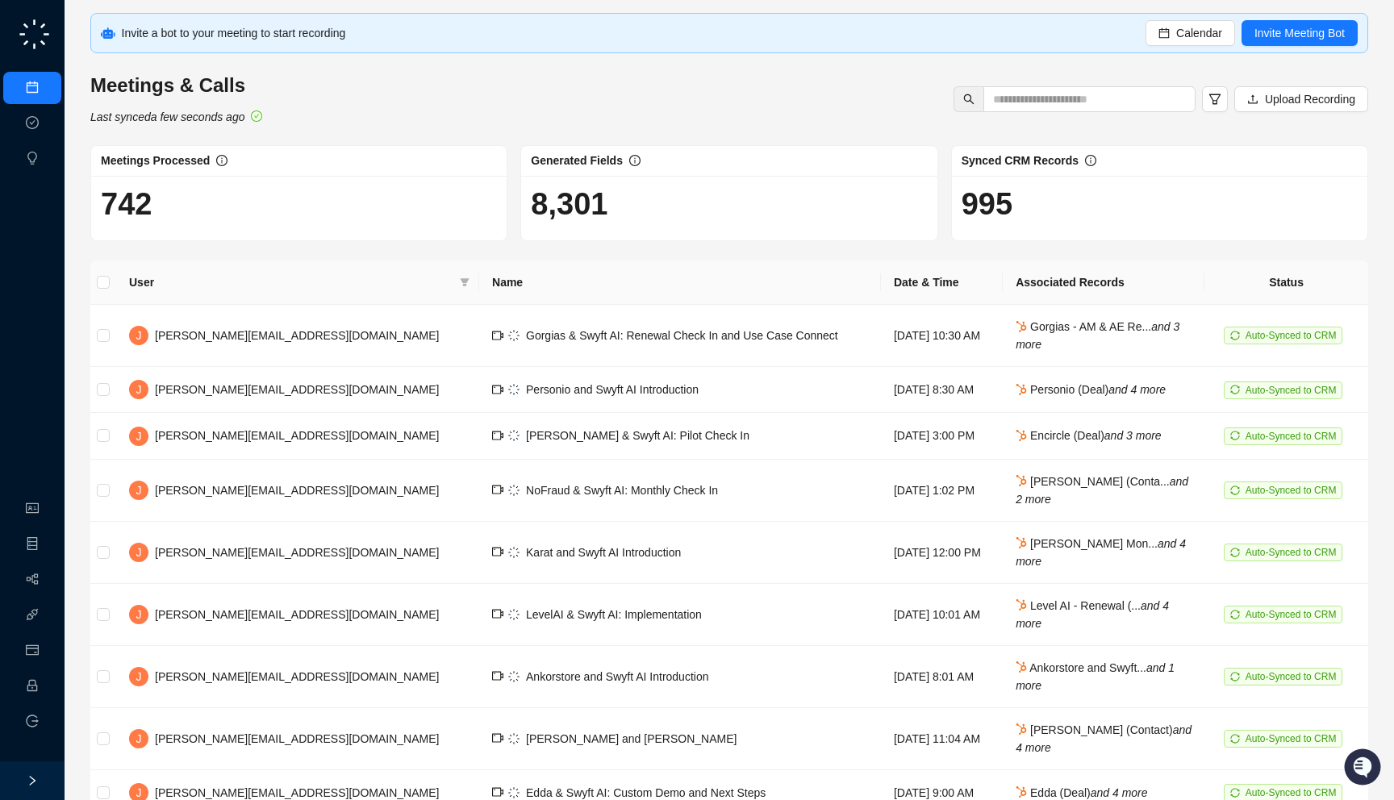
click at [34, 491] on ul "Organization Object Manager Workflows Integrations Usage & Billing Employee Log…" at bounding box center [32, 616] width 65 height 252
click at [47, 504] on link "Organization" at bounding box center [79, 509] width 64 height 13
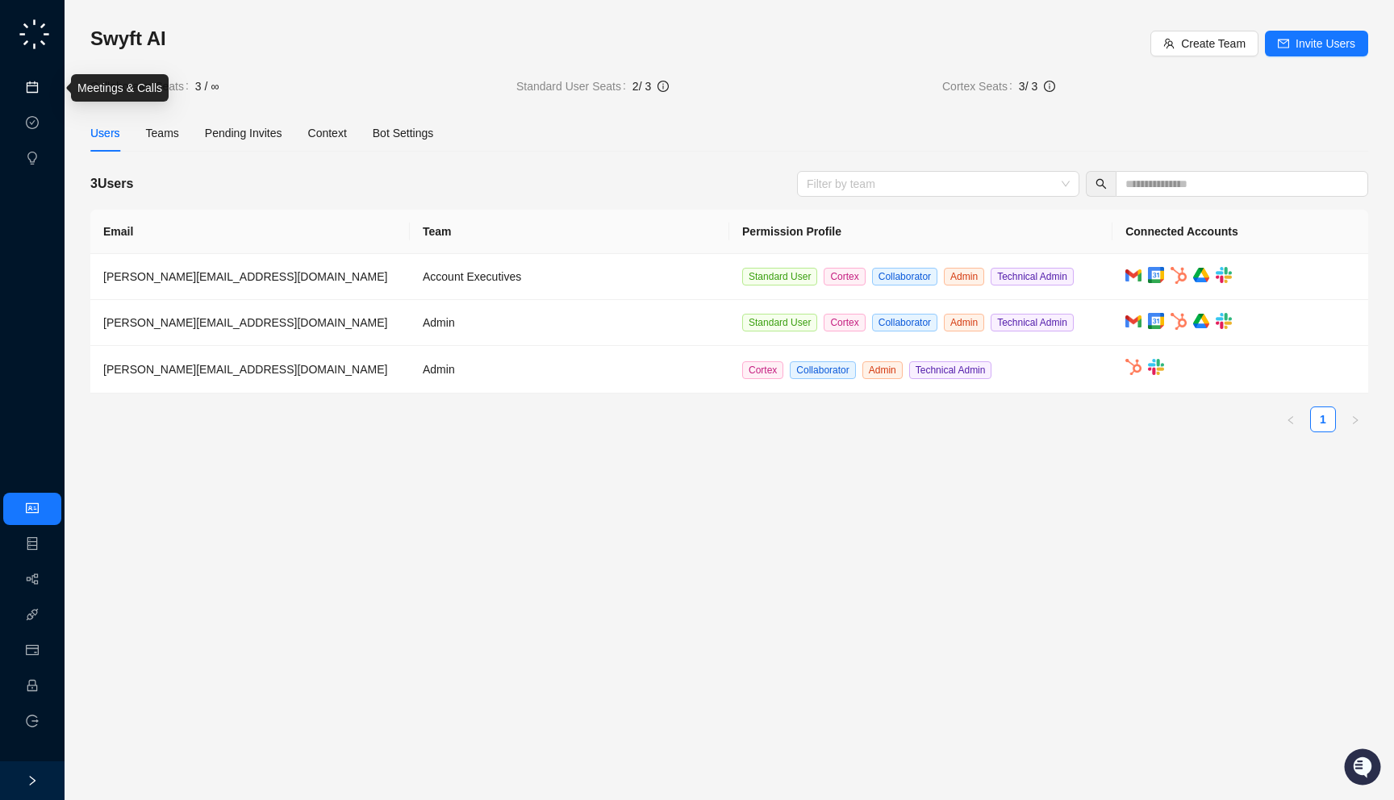
click at [47, 83] on link "Meetings & Calls" at bounding box center [89, 87] width 85 height 13
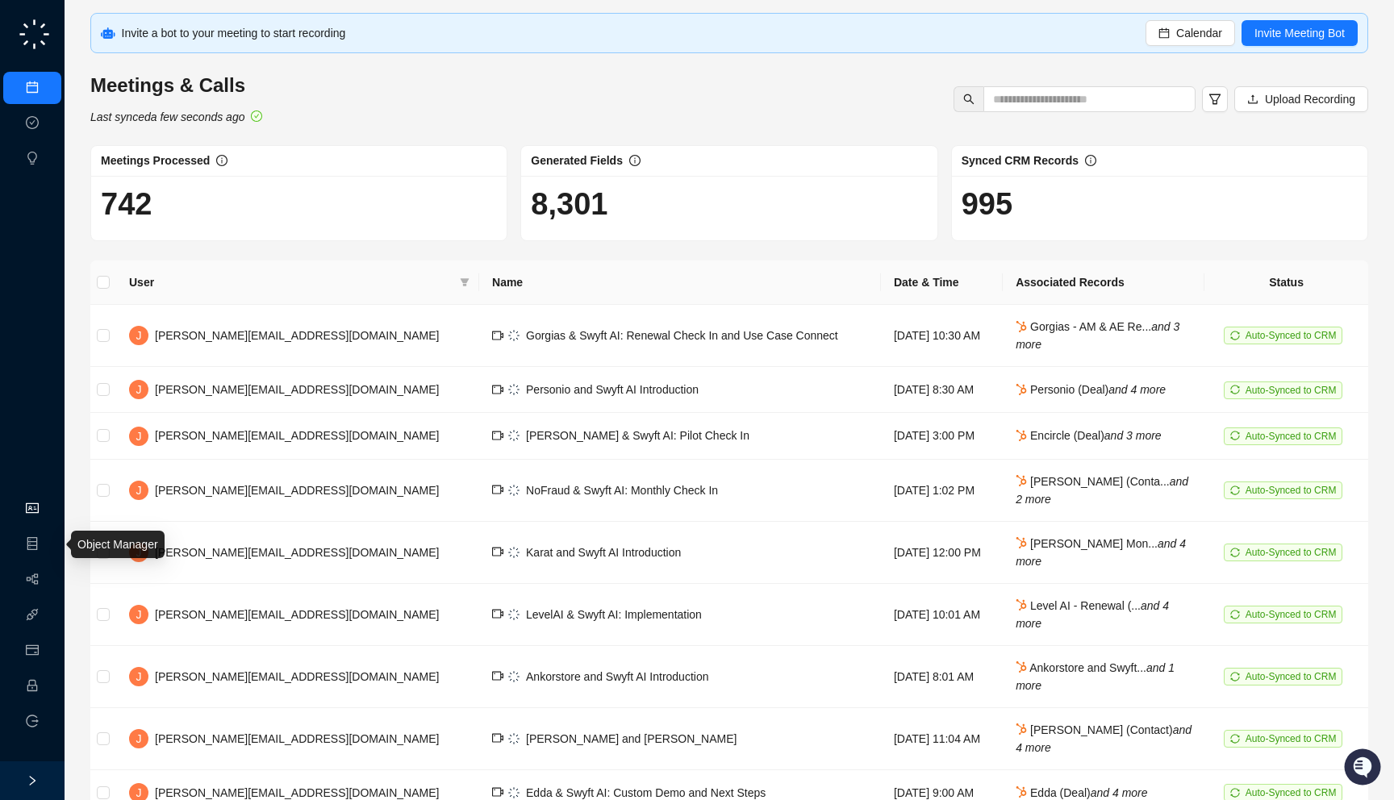
click at [47, 516] on link "Organization" at bounding box center [79, 509] width 64 height 13
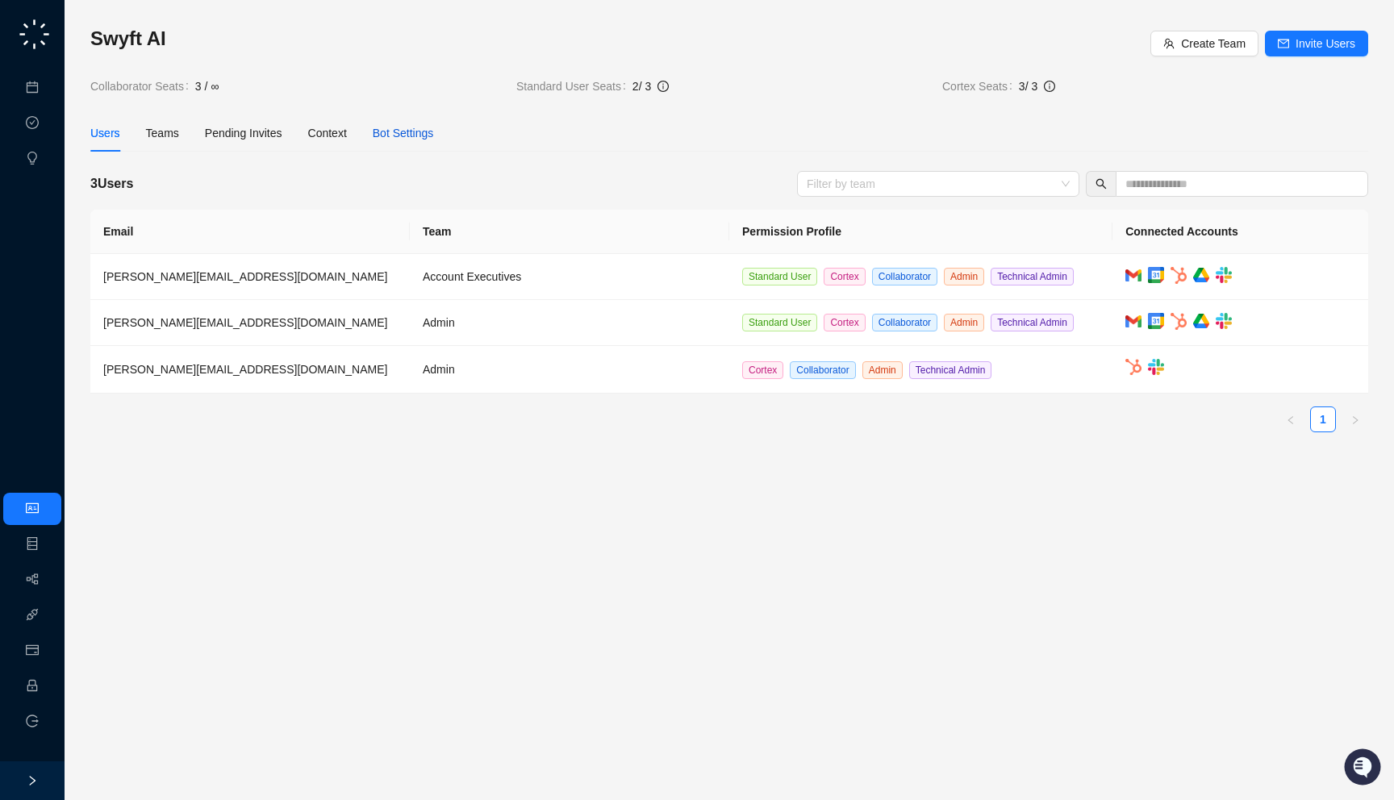
click at [395, 132] on div "Bot Settings" at bounding box center [403, 133] width 61 height 18
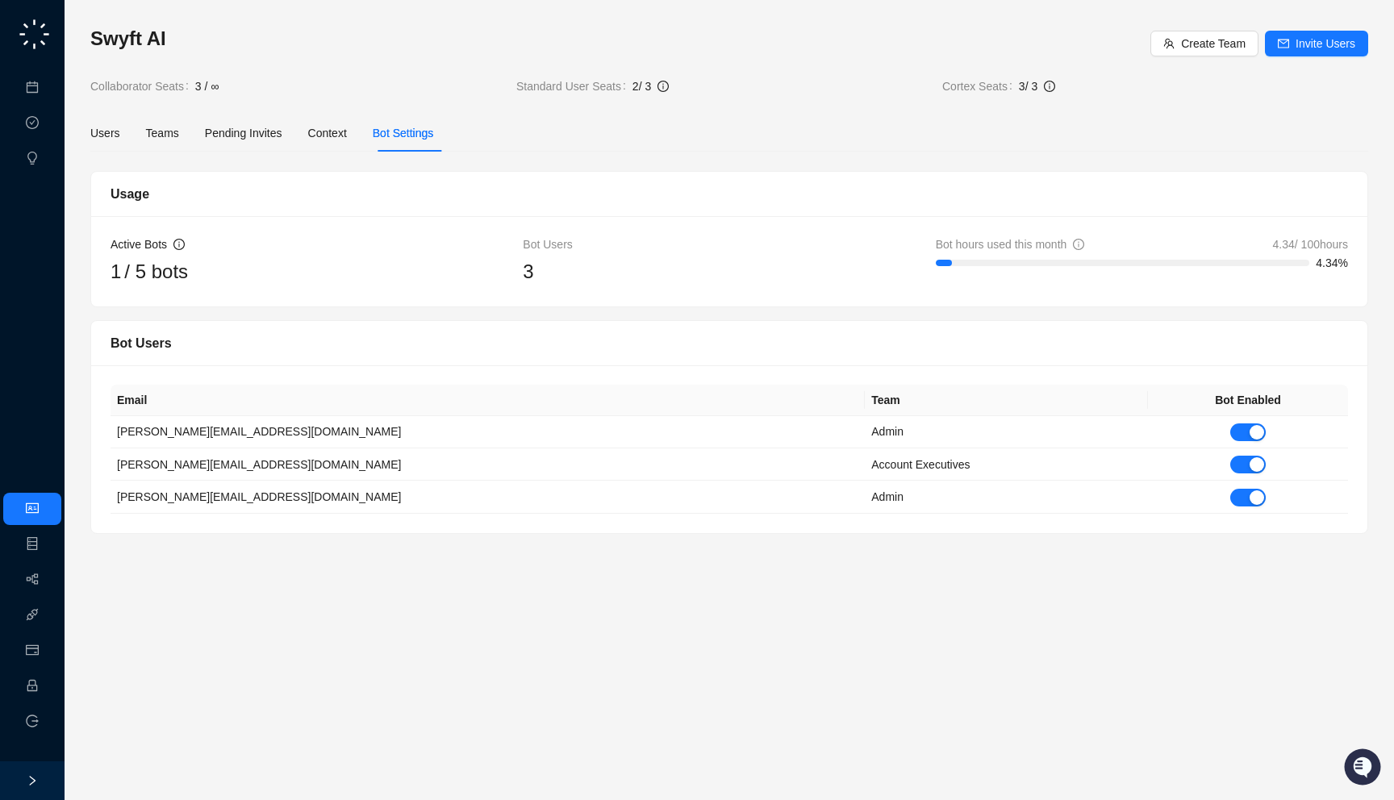
drag, startPoint x: 570, startPoint y: 280, endPoint x: 585, endPoint y: 288, distance: 16.6
click at [585, 288] on div "Active Bots 1 / 5 bots Bot Users 3 Bot hours used this month 4.34 / 100 hours 4…" at bounding box center [729, 261] width 1276 height 90
click at [346, 127] on div "Context" at bounding box center [327, 133] width 39 height 18
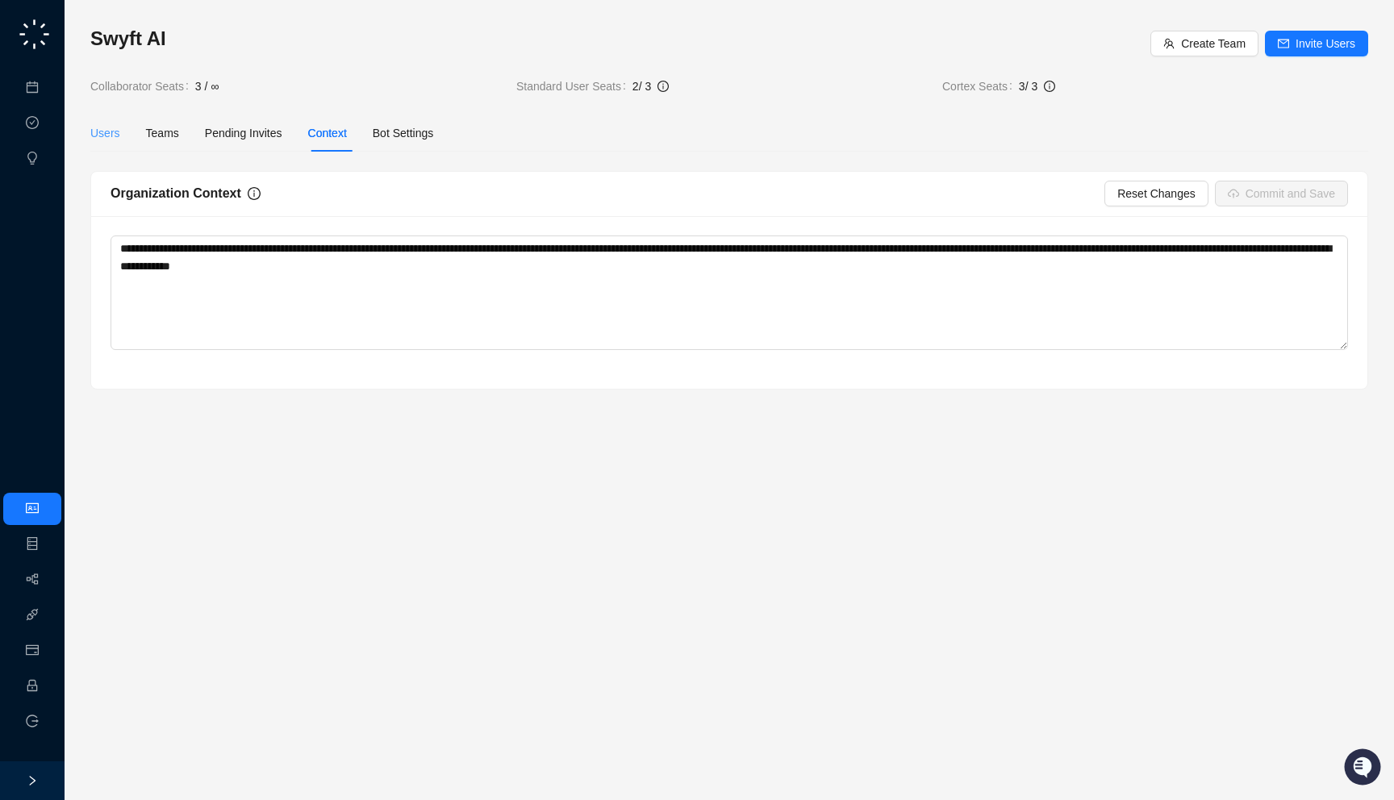
click at [103, 142] on div "Users" at bounding box center [105, 133] width 30 height 37
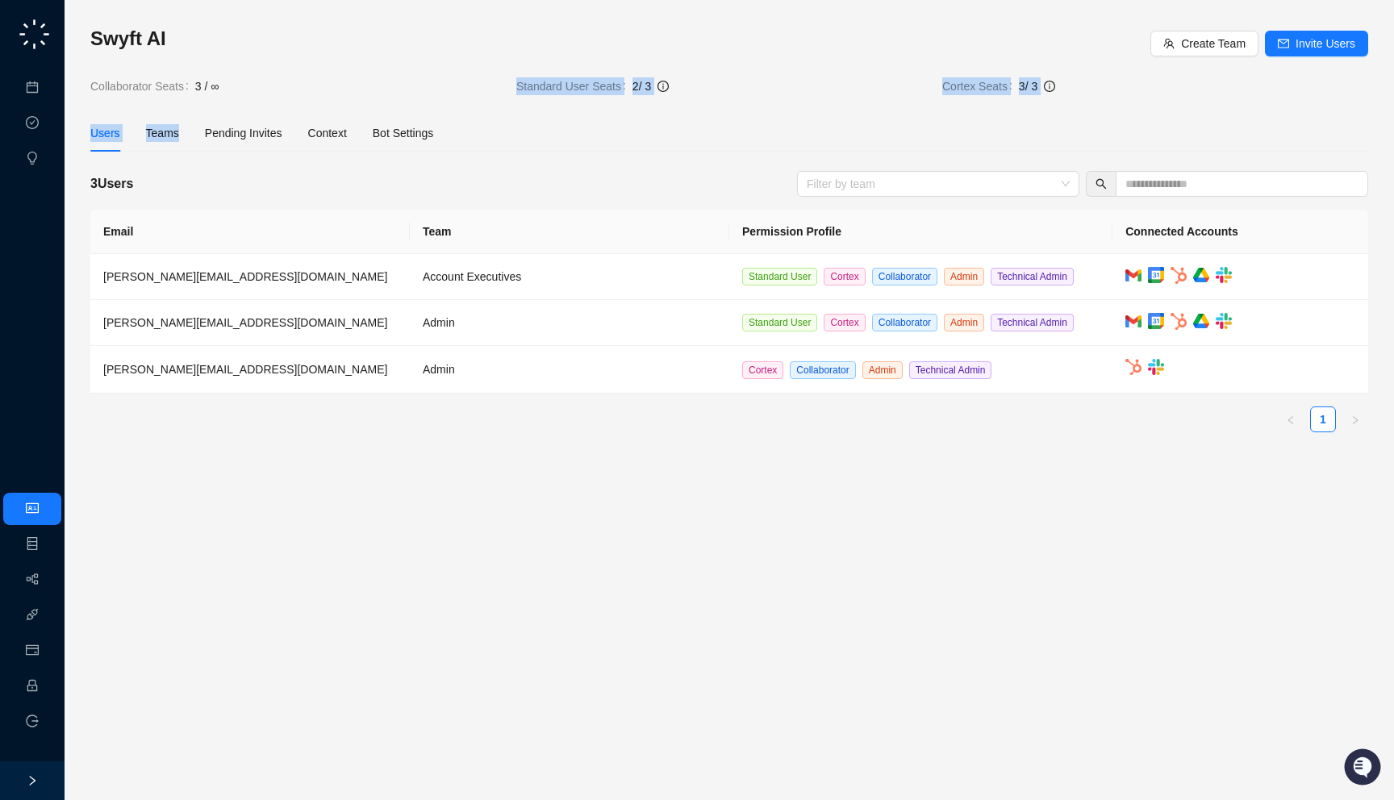
drag, startPoint x: 285, startPoint y: 87, endPoint x: 288, endPoint y: 106, distance: 19.6
click at [288, 106] on div "Swyft AI Create Team Invite Users Collaborator Seats 3 / ∞ Standard User Seats …" at bounding box center [729, 236] width 1278 height 420
click at [359, 106] on div "Swyft AI Create Team Invite Users Collaborator Seats 3 / ∞ Standard User Seats …" at bounding box center [729, 236] width 1278 height 420
click at [47, 121] on link "Approval Tasks" at bounding box center [85, 123] width 77 height 13
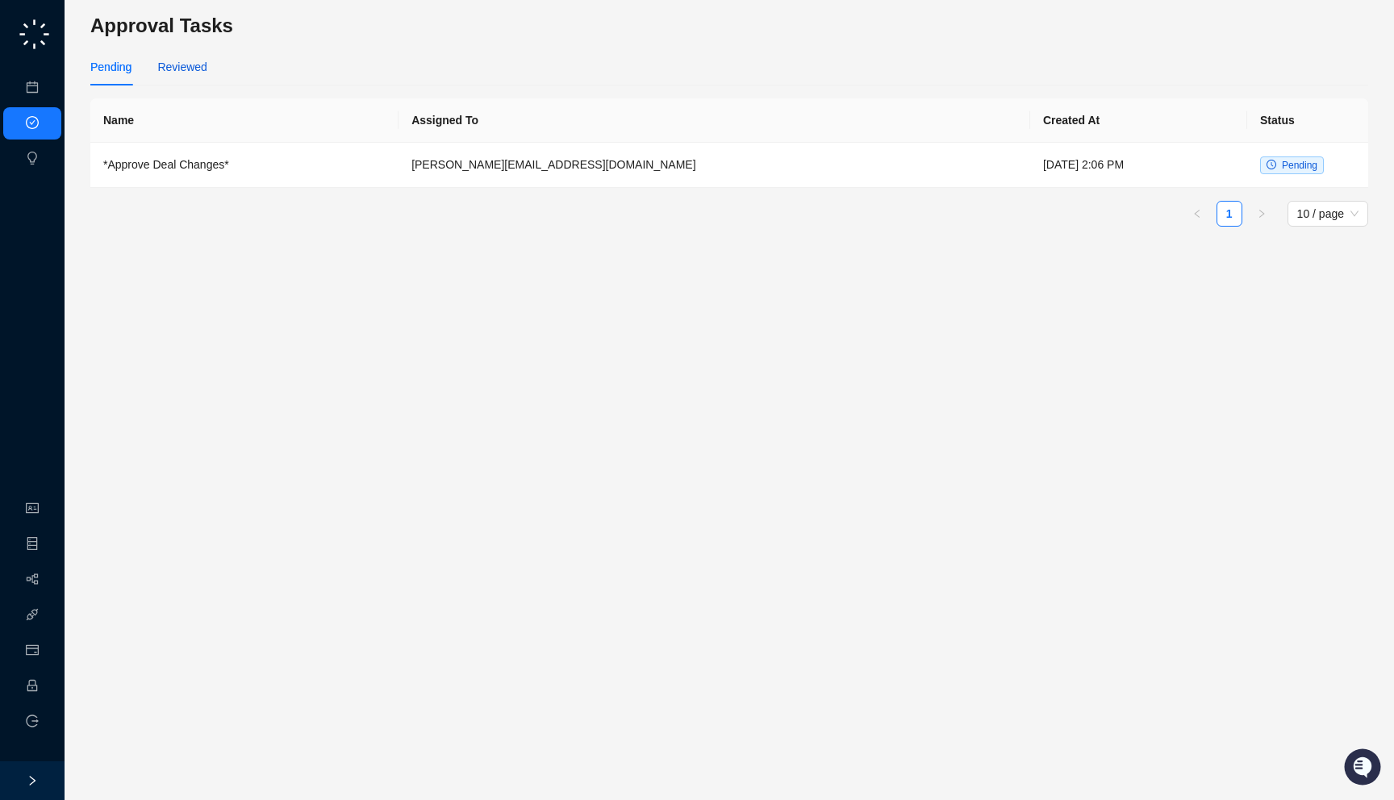
click at [202, 65] on div "Reviewed" at bounding box center [181, 67] width 49 height 18
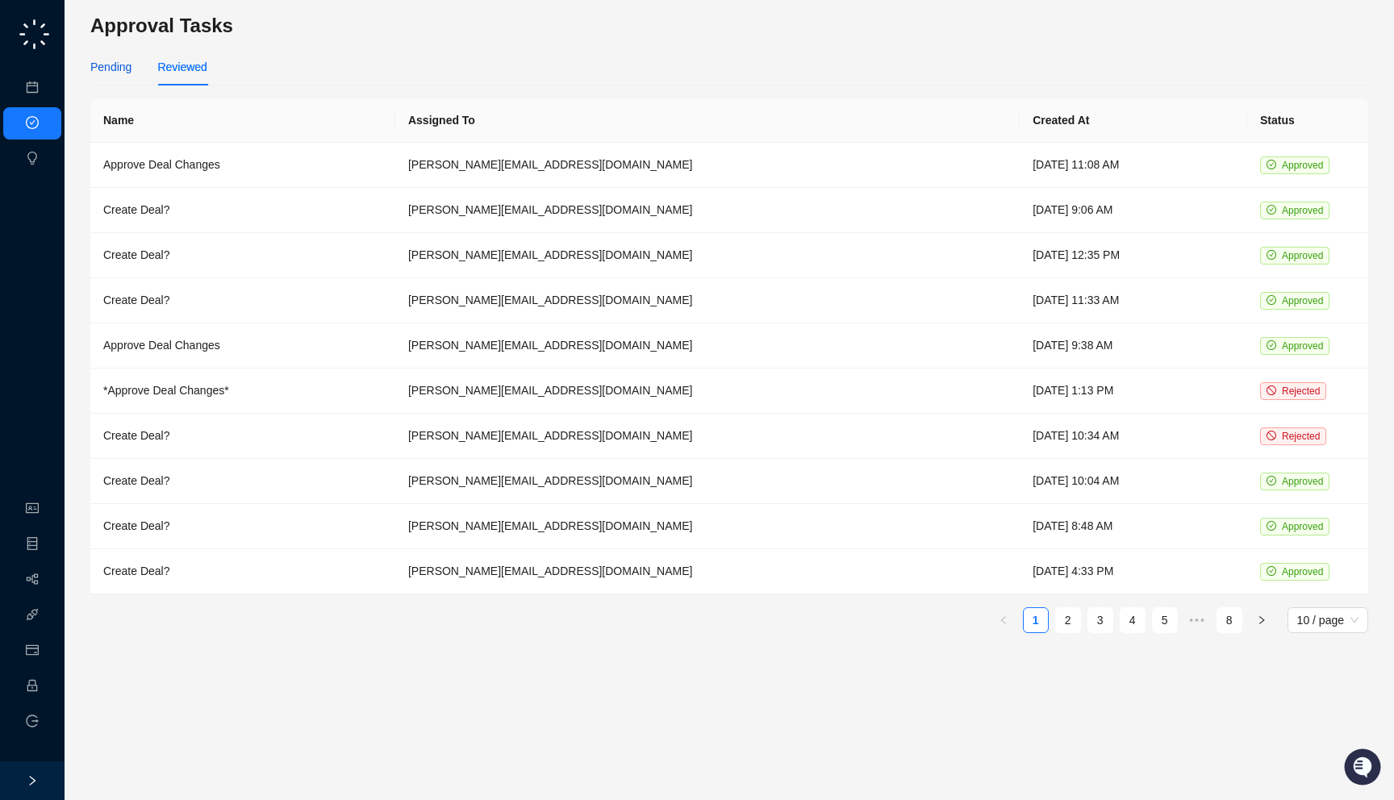
click at [101, 62] on div "Pending" at bounding box center [110, 67] width 41 height 18
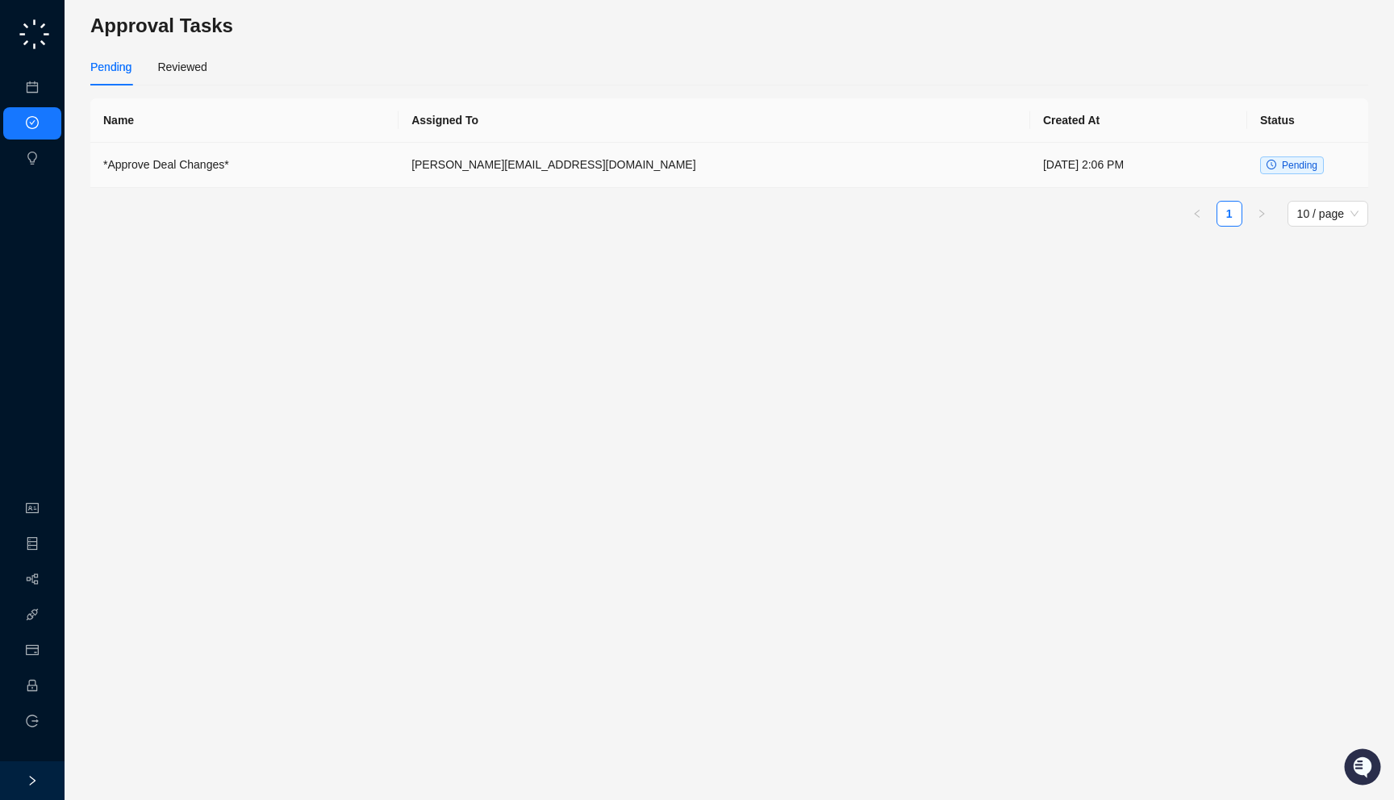
click at [652, 157] on td "[PERSON_NAME][EMAIL_ADDRESS][DOMAIN_NAME]" at bounding box center [715, 165] width 632 height 45
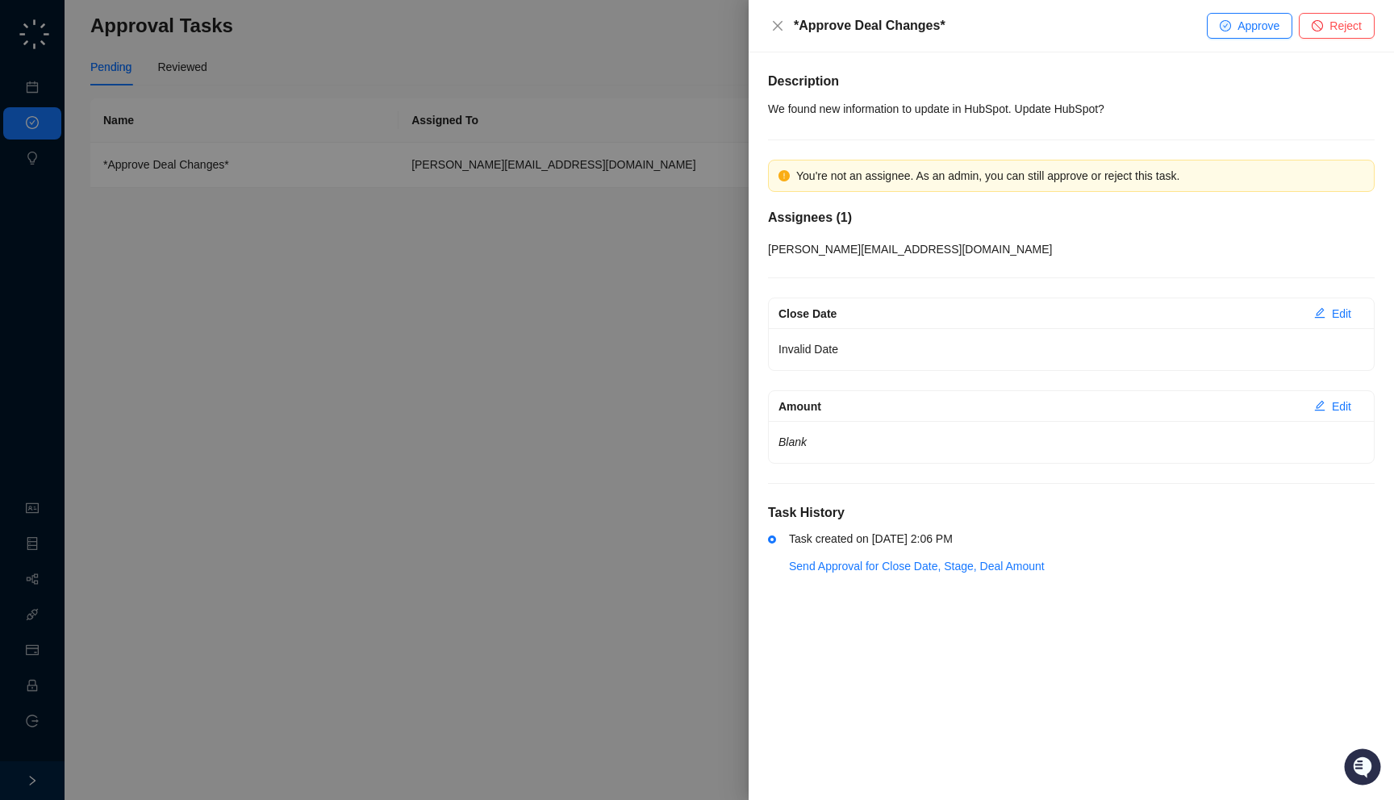
click at [652, 157] on div at bounding box center [697, 400] width 1394 height 800
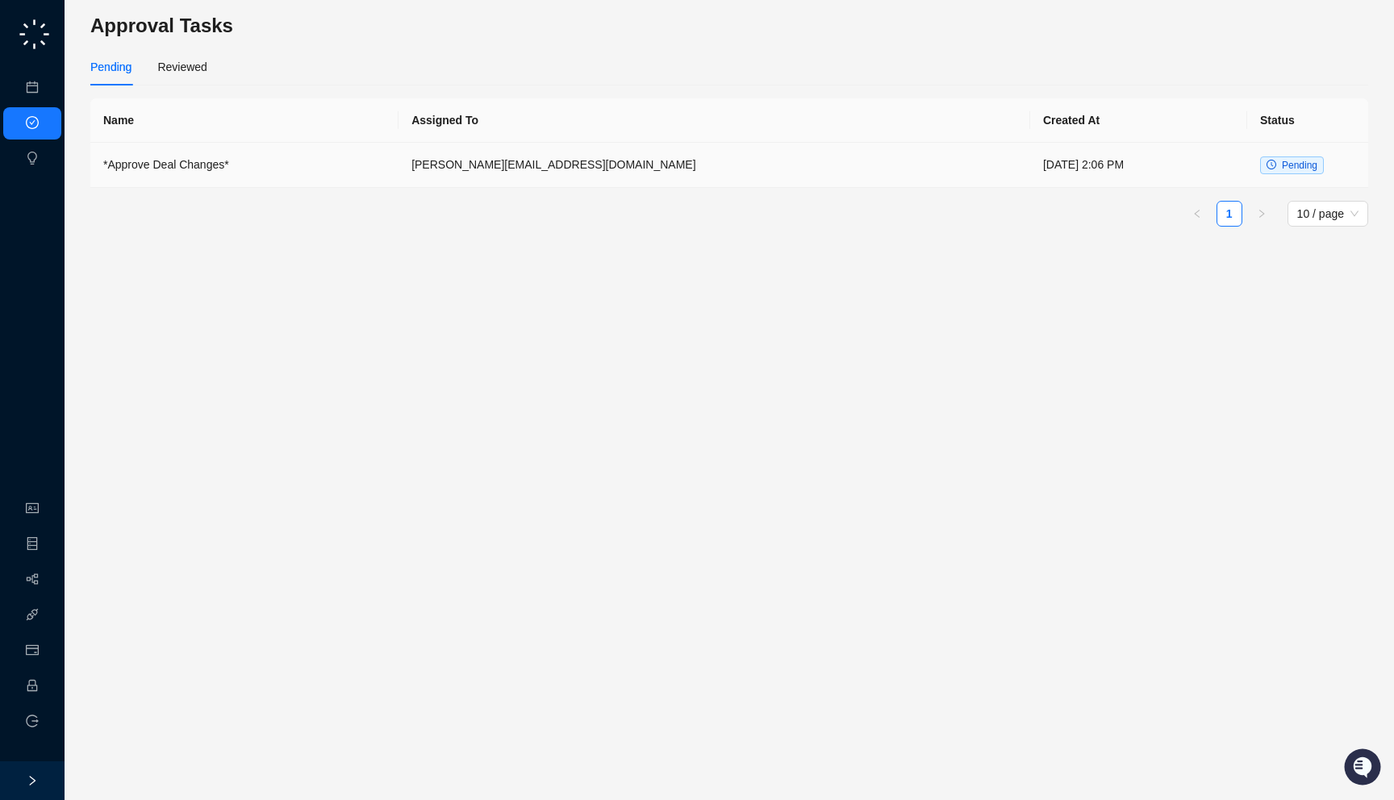
click at [583, 186] on td "[PERSON_NAME][EMAIL_ADDRESS][DOMAIN_NAME]" at bounding box center [715, 165] width 632 height 45
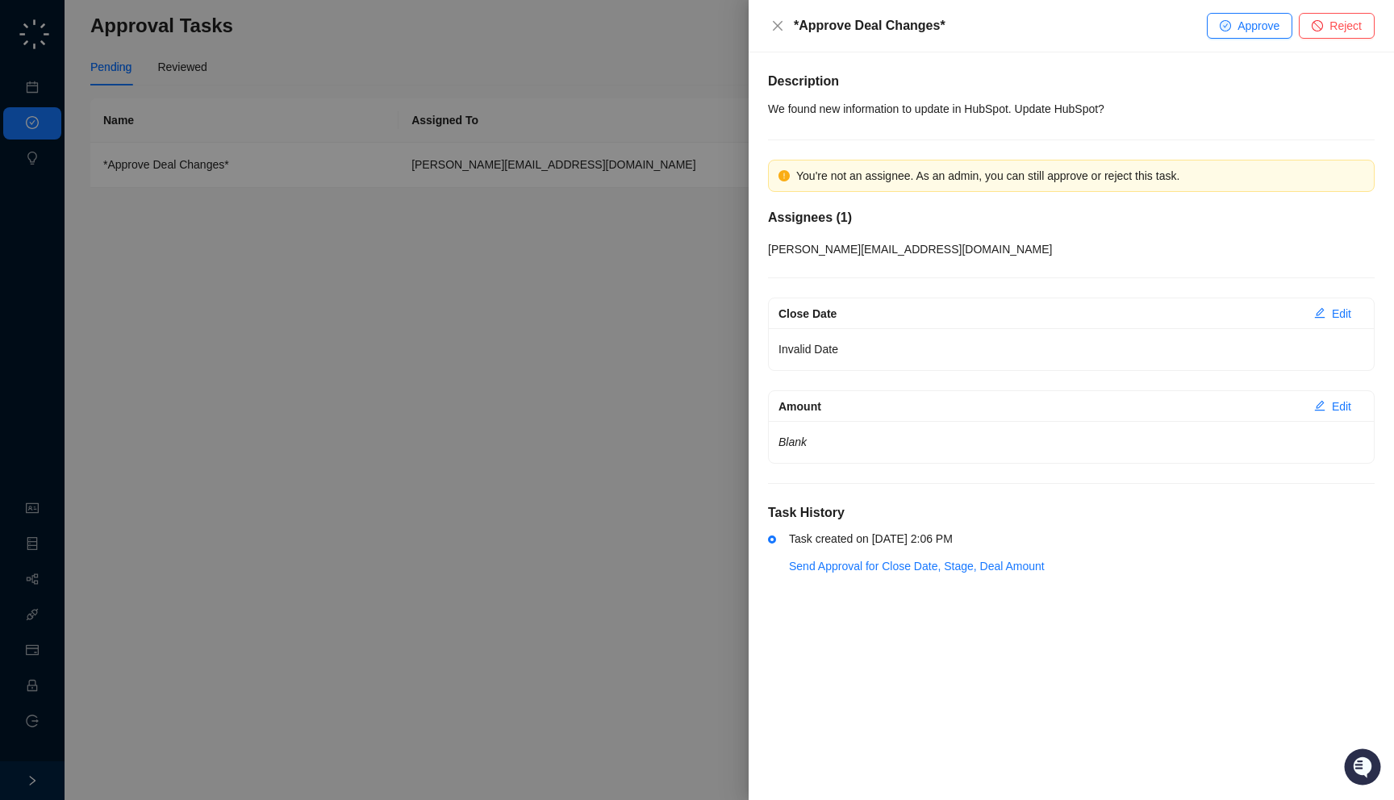
click at [333, 236] on div at bounding box center [697, 400] width 1394 height 800
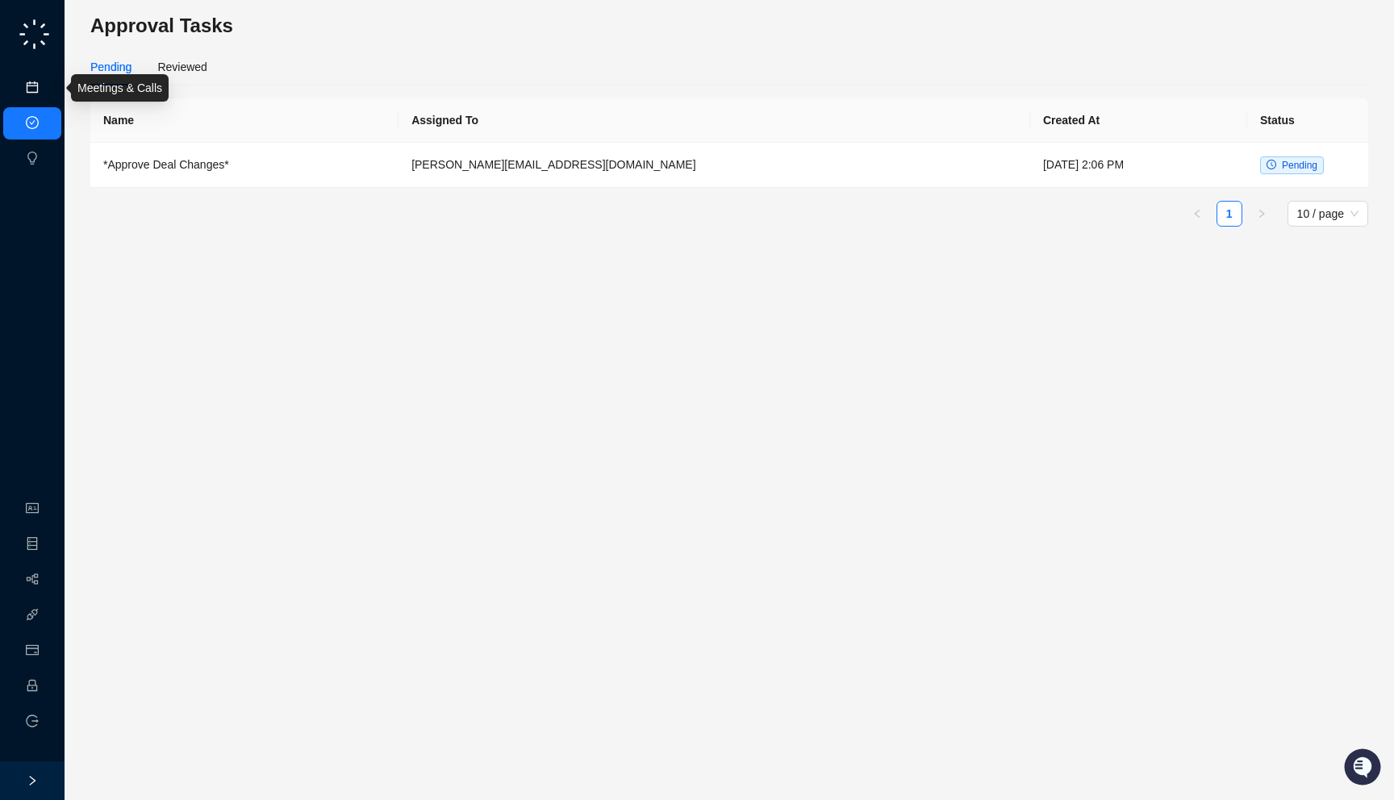
click at [47, 83] on link "Meetings & Calls" at bounding box center [89, 87] width 85 height 13
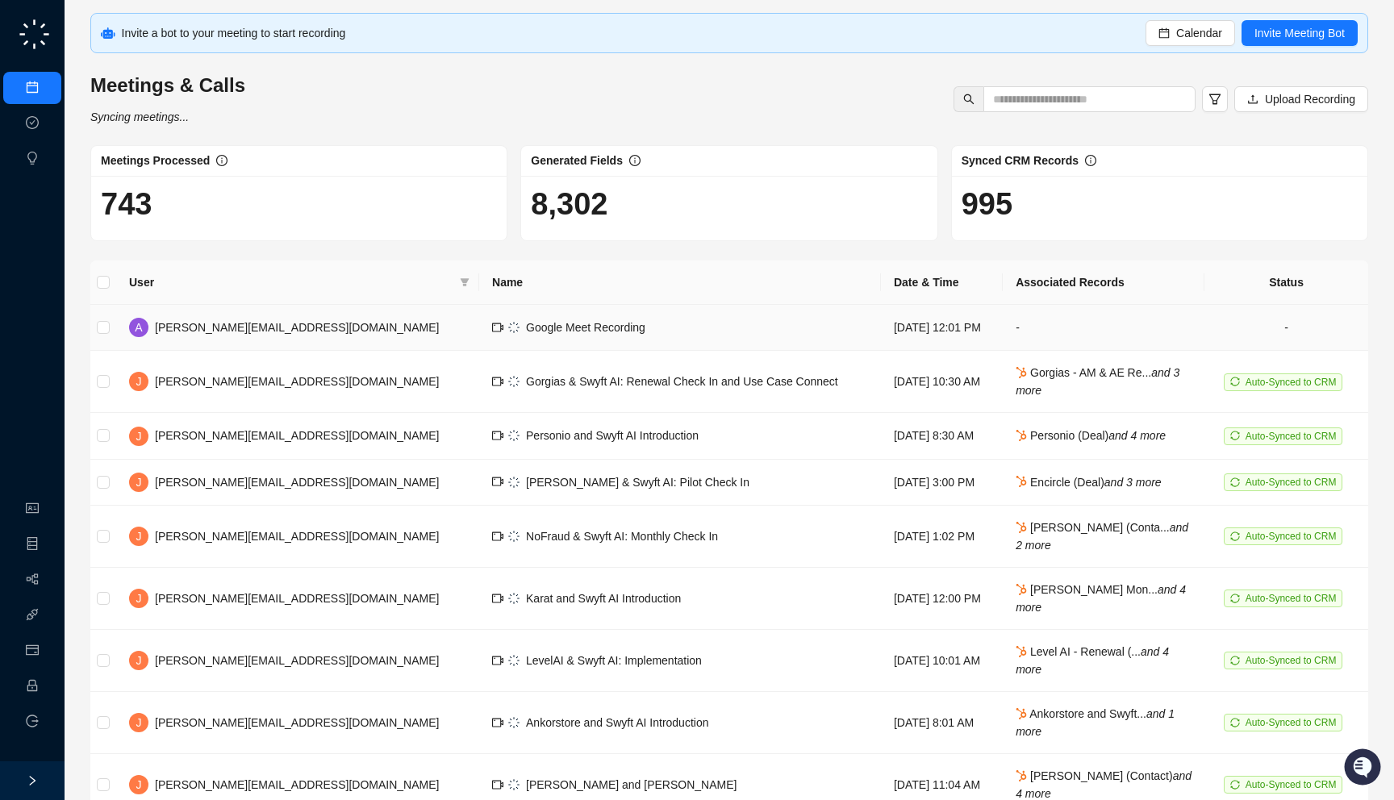
click at [595, 307] on td "Google Meet Recording" at bounding box center [680, 328] width 402 height 46
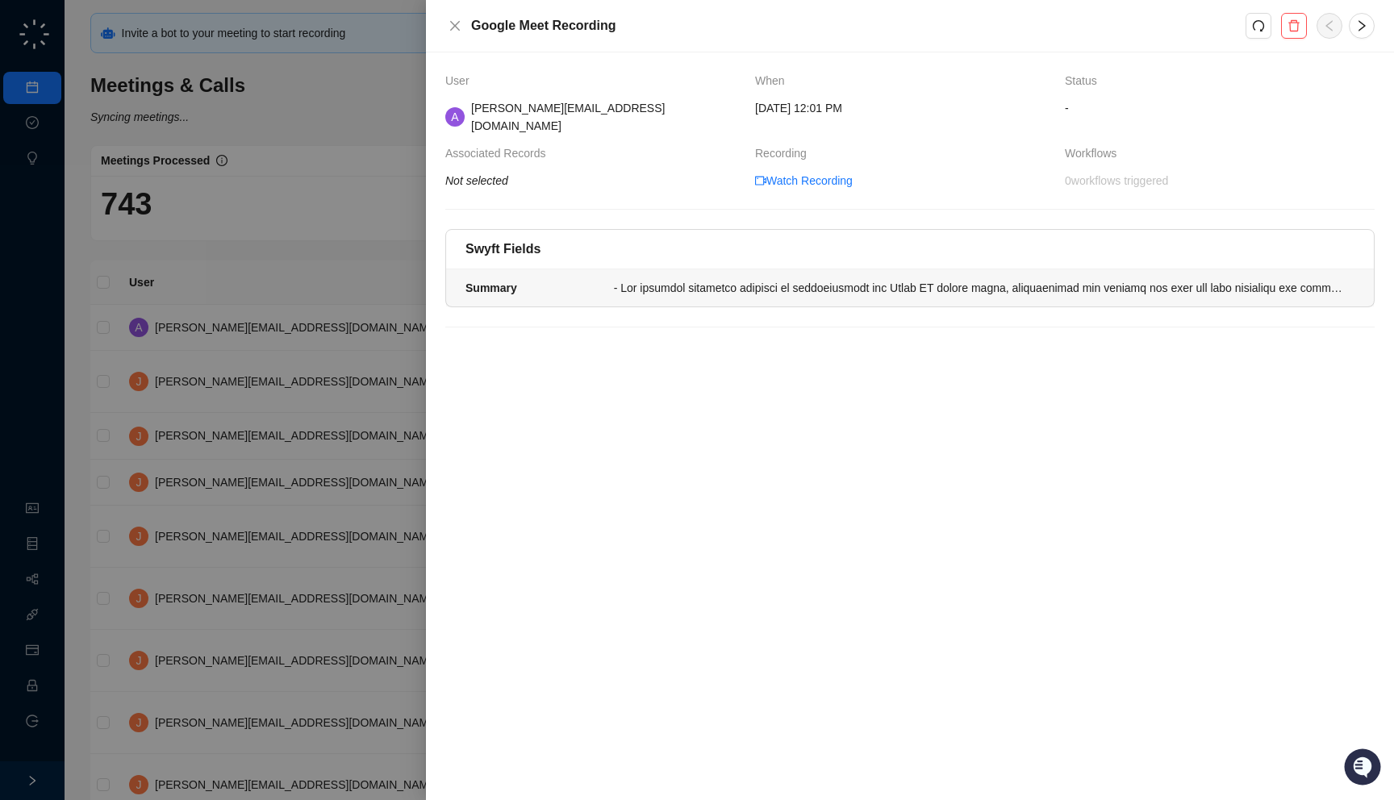
click at [721, 292] on div "Swyft Fields Summary" at bounding box center [909, 278] width 929 height 98
click at [699, 279] on div at bounding box center [979, 288] width 731 height 18
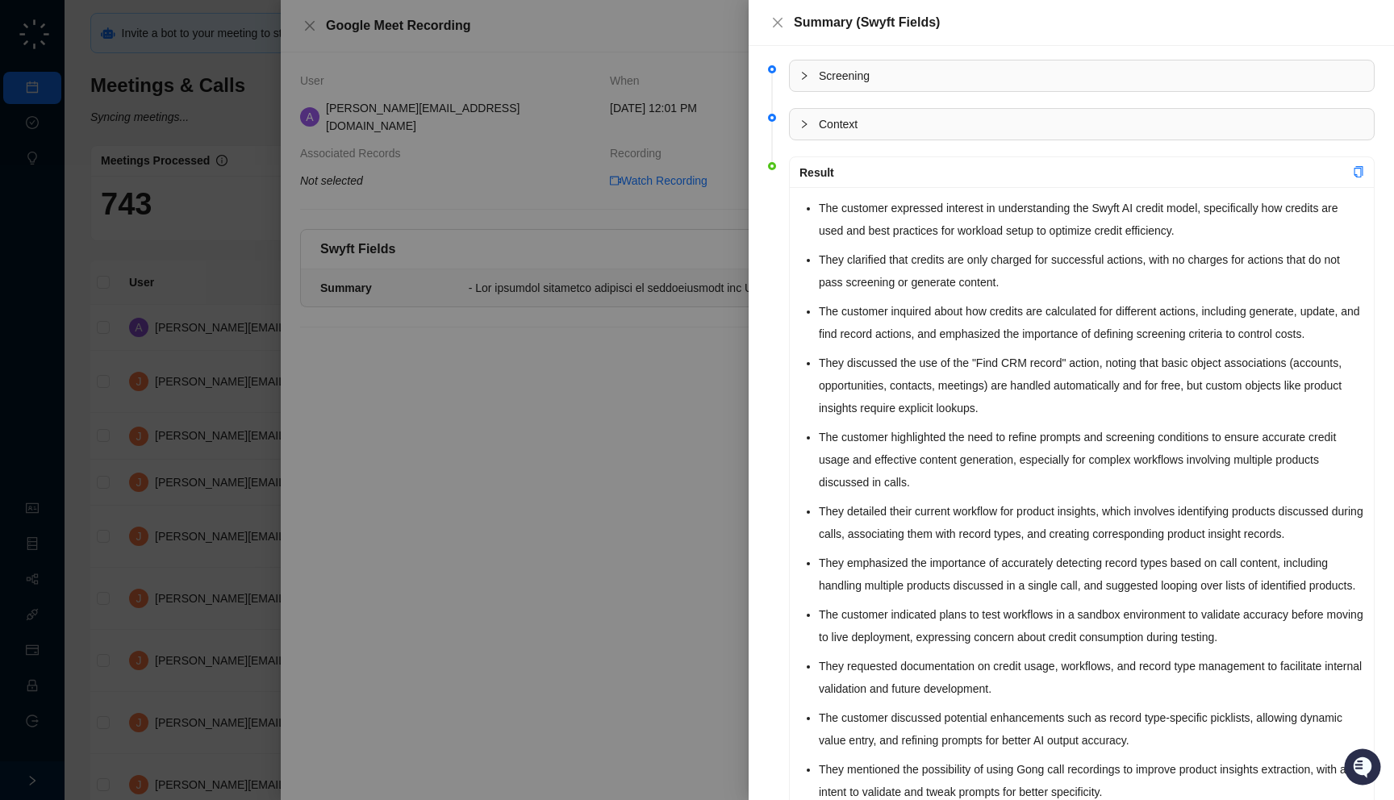
scroll to position [136, 0]
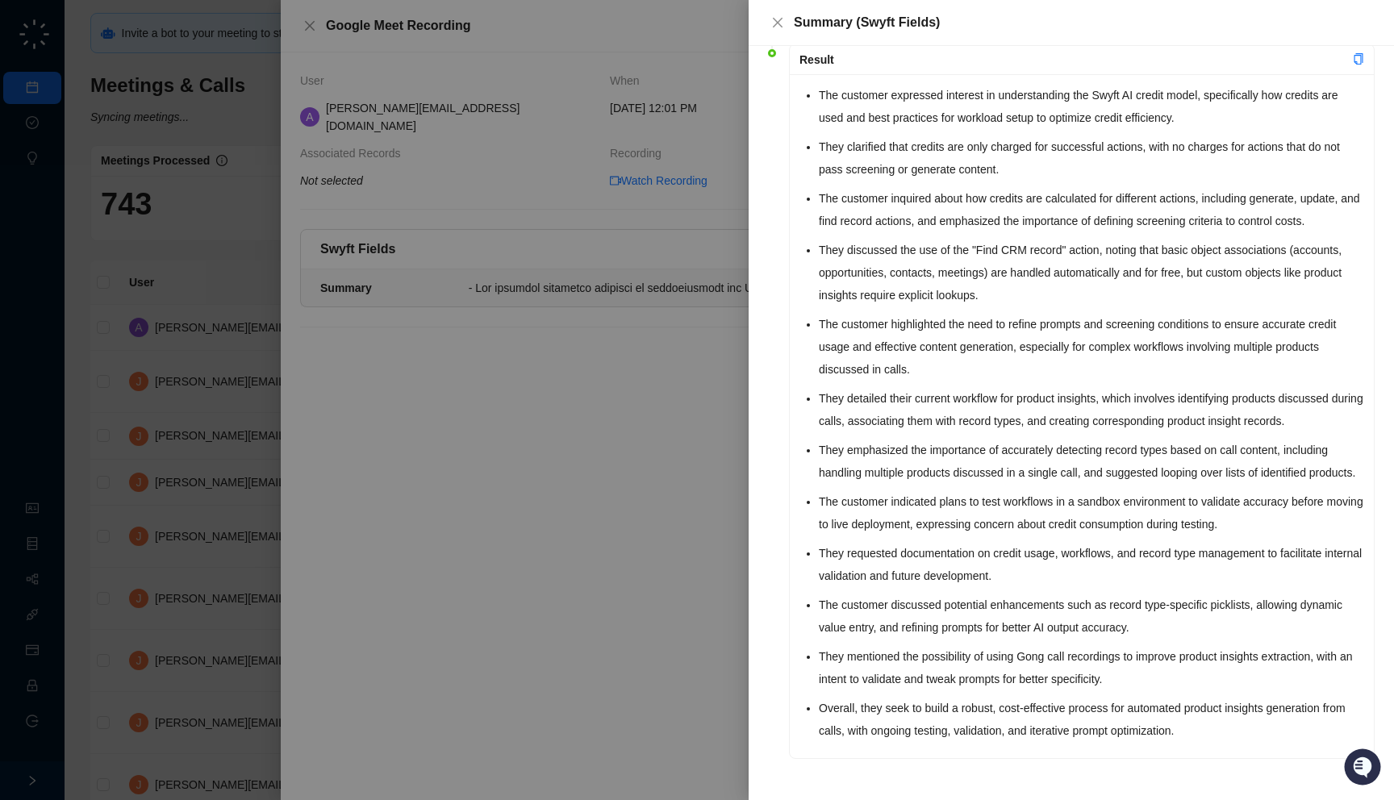
drag, startPoint x: 951, startPoint y: 537, endPoint x: 771, endPoint y: 549, distance: 180.3
click at [771, 549] on li "Result The customer expressed interest in understanding the Swyft AI credit mod…" at bounding box center [1071, 415] width 607 height 732
drag, startPoint x: 820, startPoint y: 755, endPoint x: 806, endPoint y: 740, distance: 20.6
click at [806, 740] on div "The customer expressed interest in understanding the Swyft AI credit model, spe…" at bounding box center [1082, 416] width 584 height 684
click at [871, 666] on li "They mentioned the possibility of using Gong call recordings to improve product…" at bounding box center [1091, 667] width 545 height 45
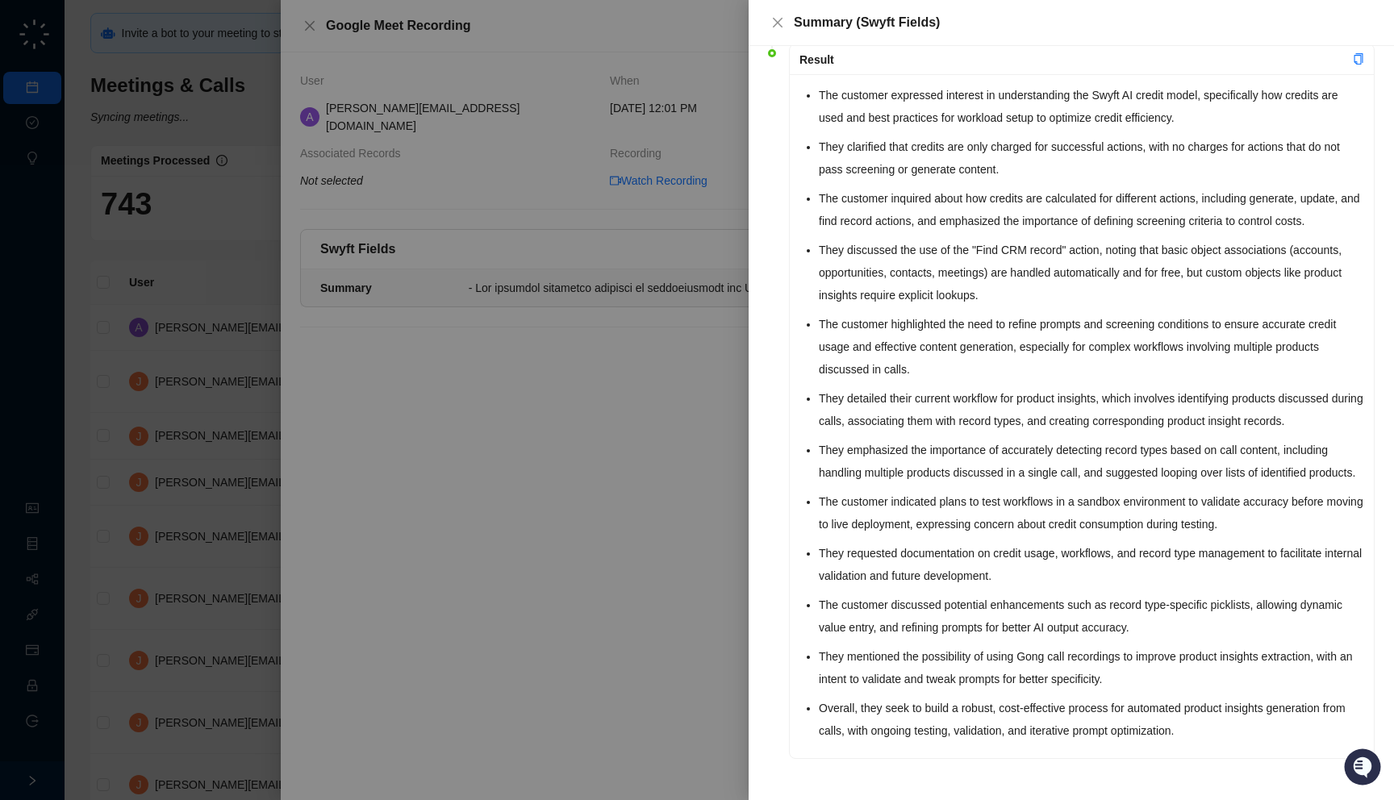
click at [637, 617] on div at bounding box center [697, 400] width 1394 height 800
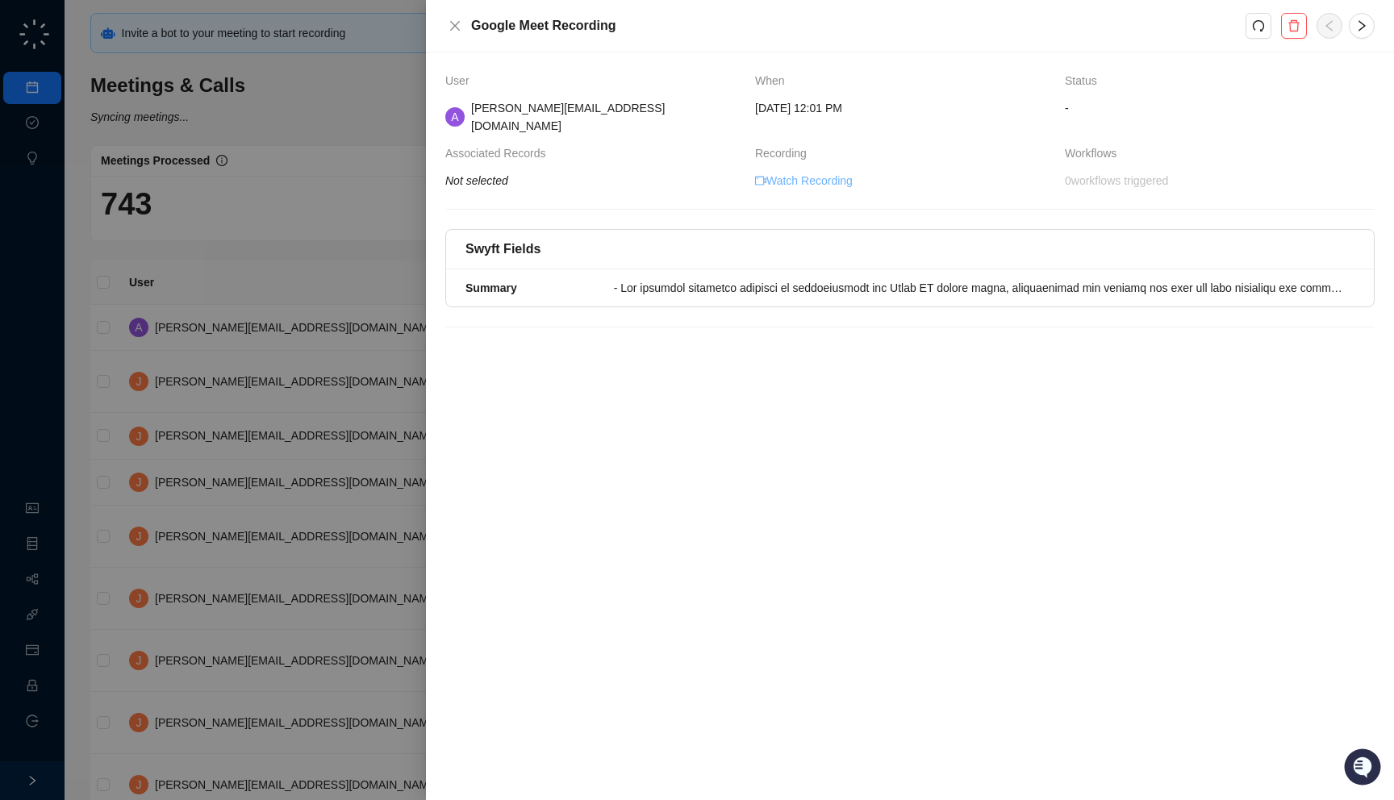
click at [821, 172] on link "Watch Recording" at bounding box center [804, 181] width 98 height 18
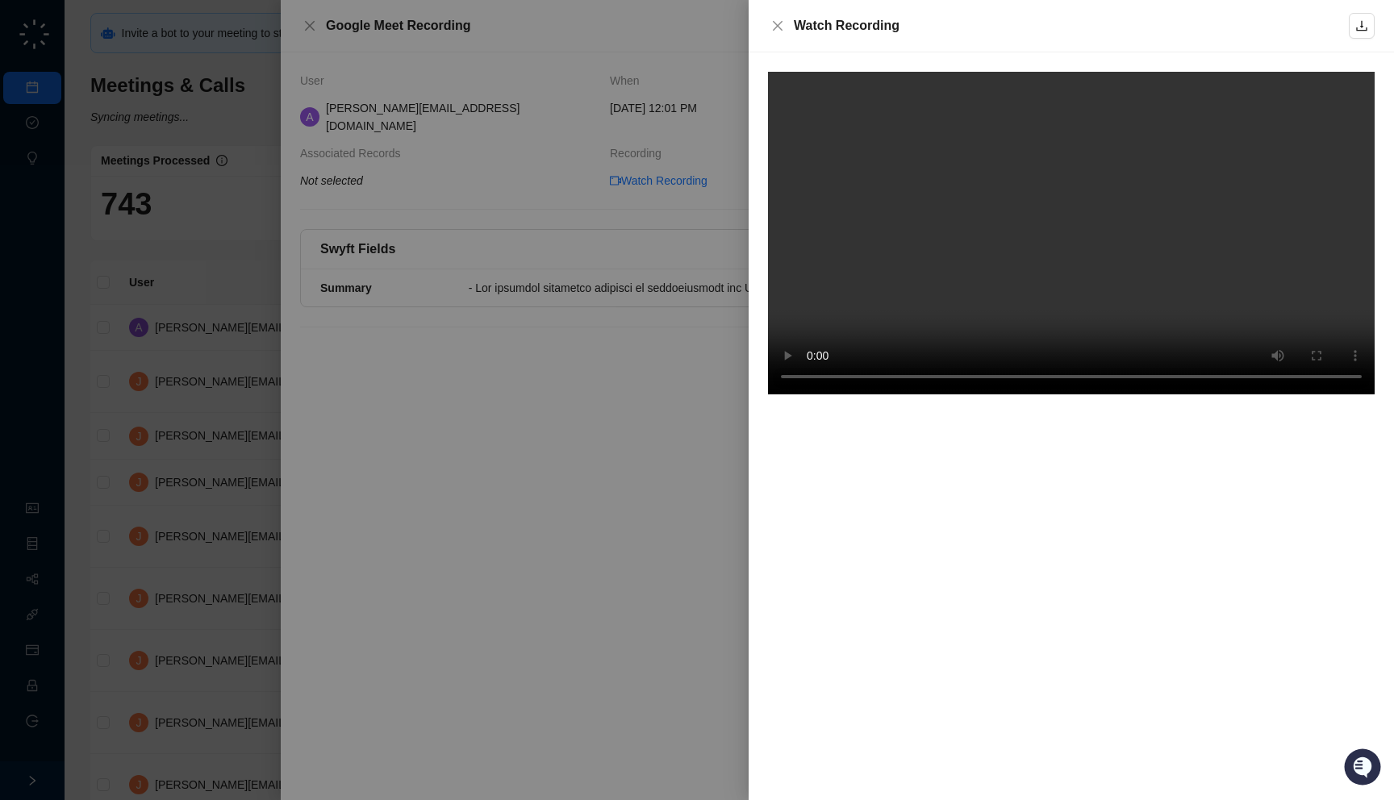
click at [585, 497] on div at bounding box center [697, 400] width 1394 height 800
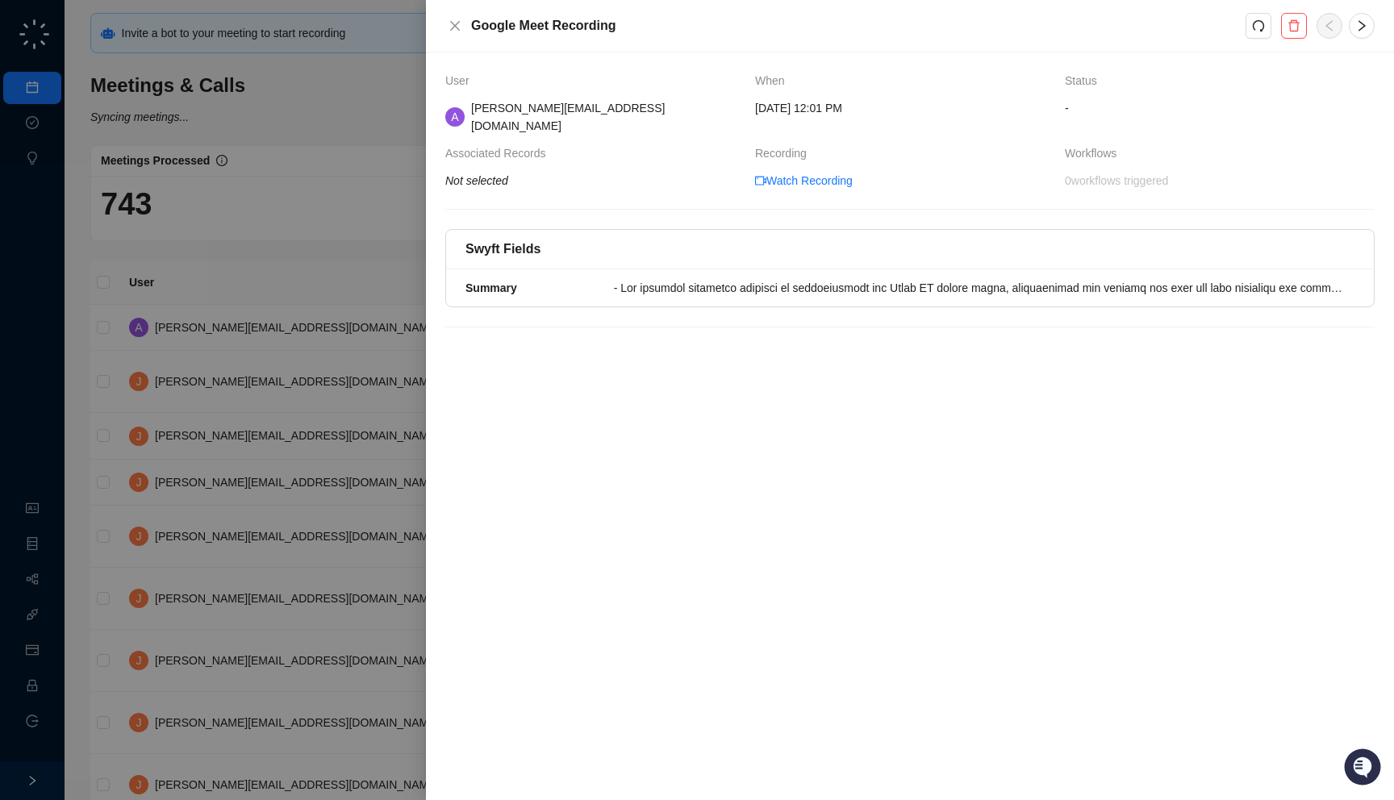
click at [336, 497] on div at bounding box center [697, 400] width 1394 height 800
